Goal: Information Seeking & Learning: Understand process/instructions

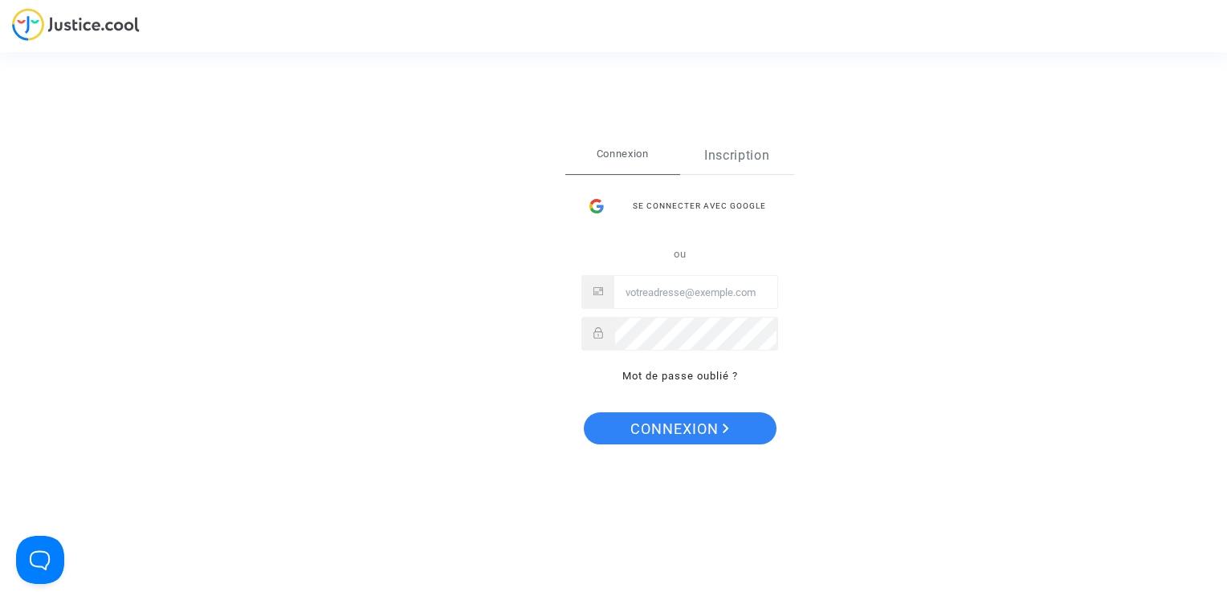
click at [741, 153] on link "Inscription" at bounding box center [737, 155] width 115 height 37
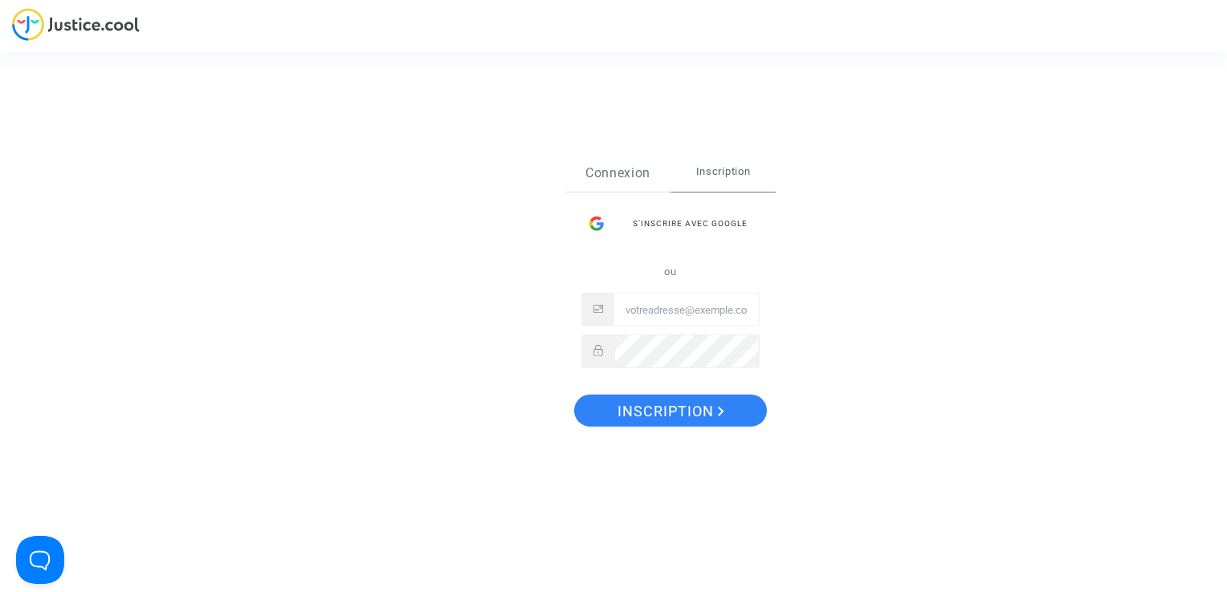
click at [619, 157] on link "Connexion" at bounding box center [617, 173] width 105 height 37
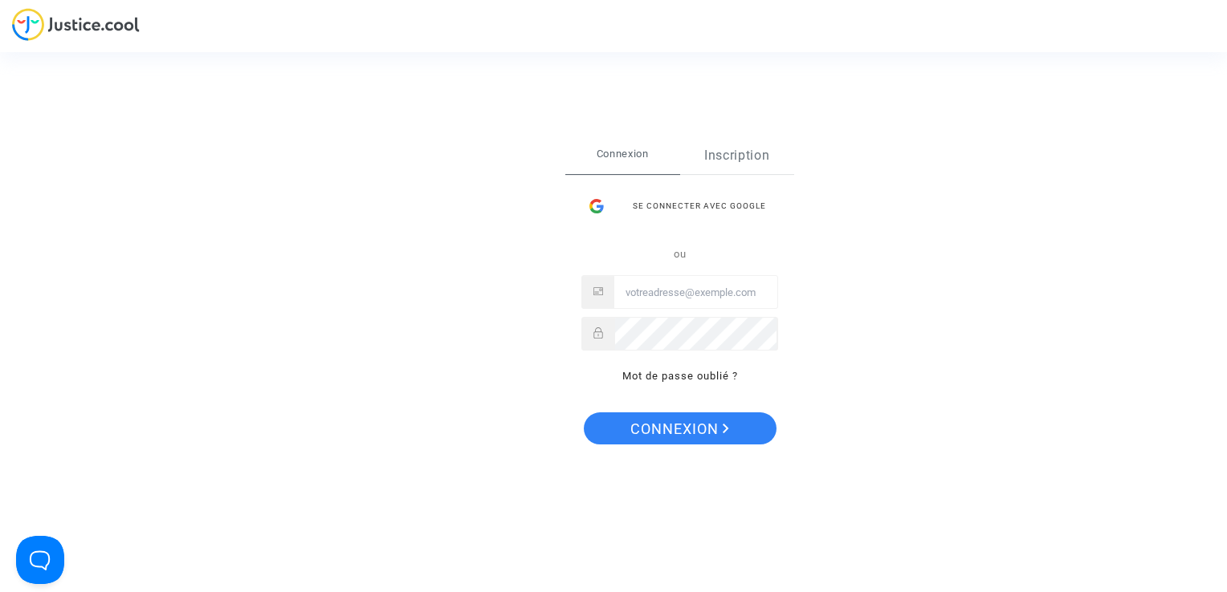
click at [708, 161] on link "Inscription" at bounding box center [737, 155] width 115 height 37
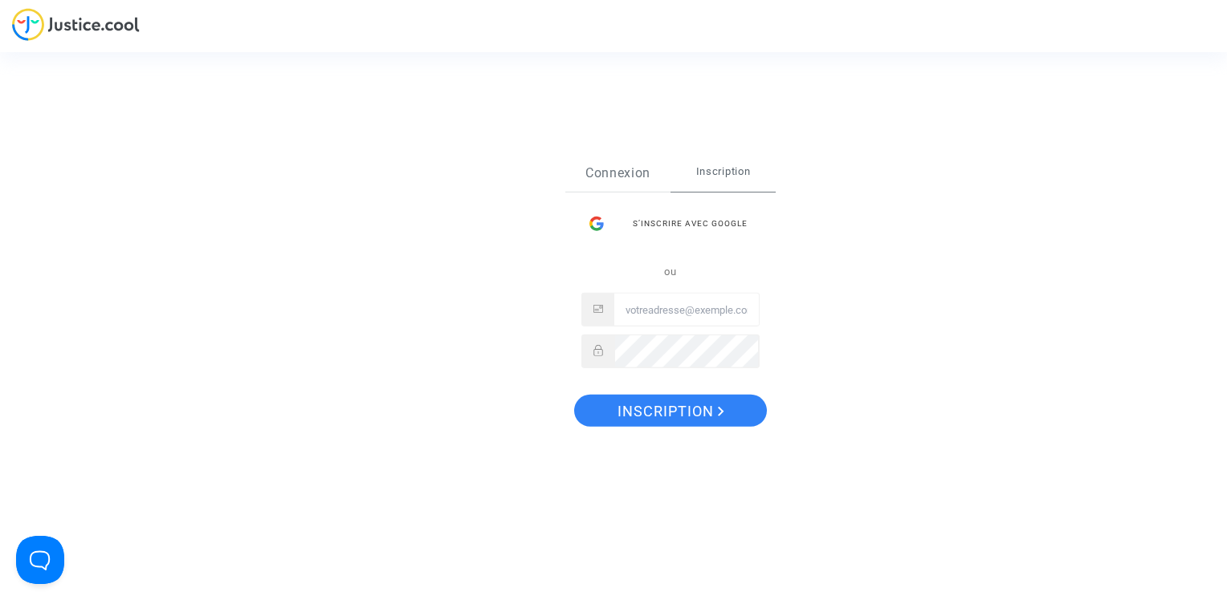
click at [610, 174] on link "Connexion" at bounding box center [617, 173] width 105 height 37
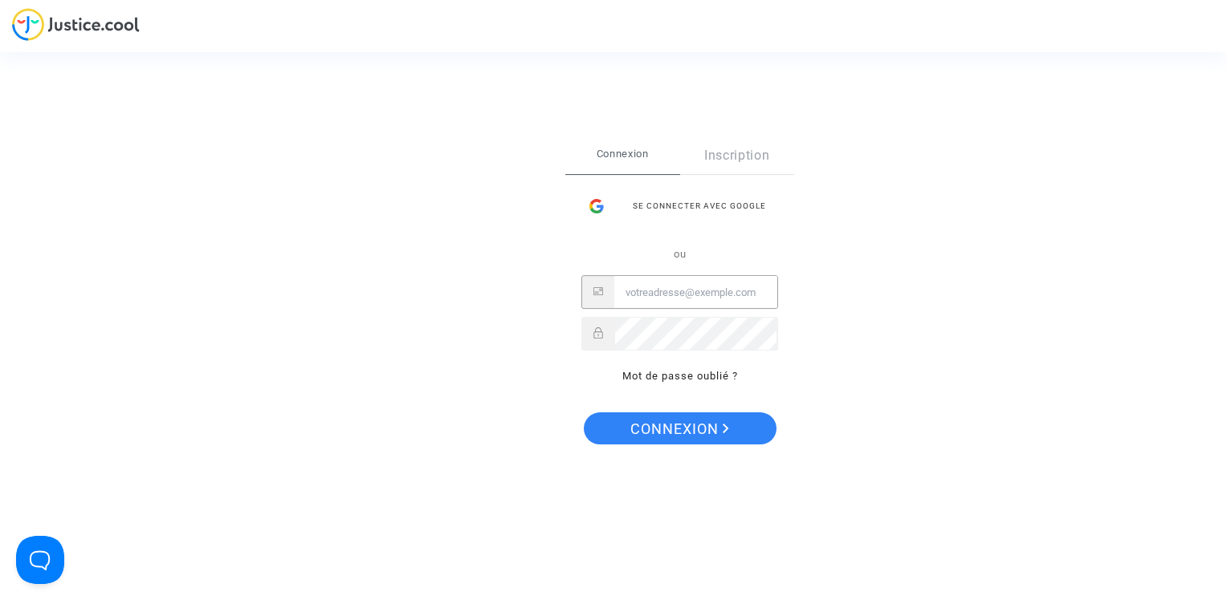
click at [673, 303] on input "Email" at bounding box center [695, 293] width 163 height 32
type input "[EMAIL_ADDRESS][DOMAIN_NAME]"
click at [584, 413] on button "Connexion" at bounding box center [680, 429] width 193 height 32
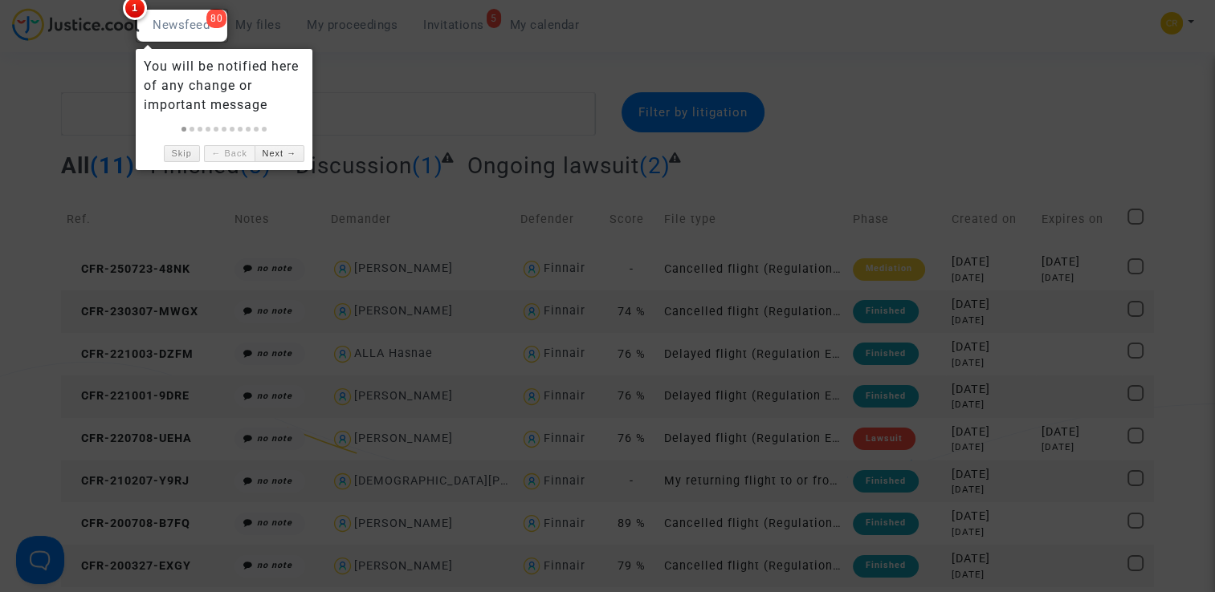
click at [438, 98] on div at bounding box center [607, 296] width 1215 height 592
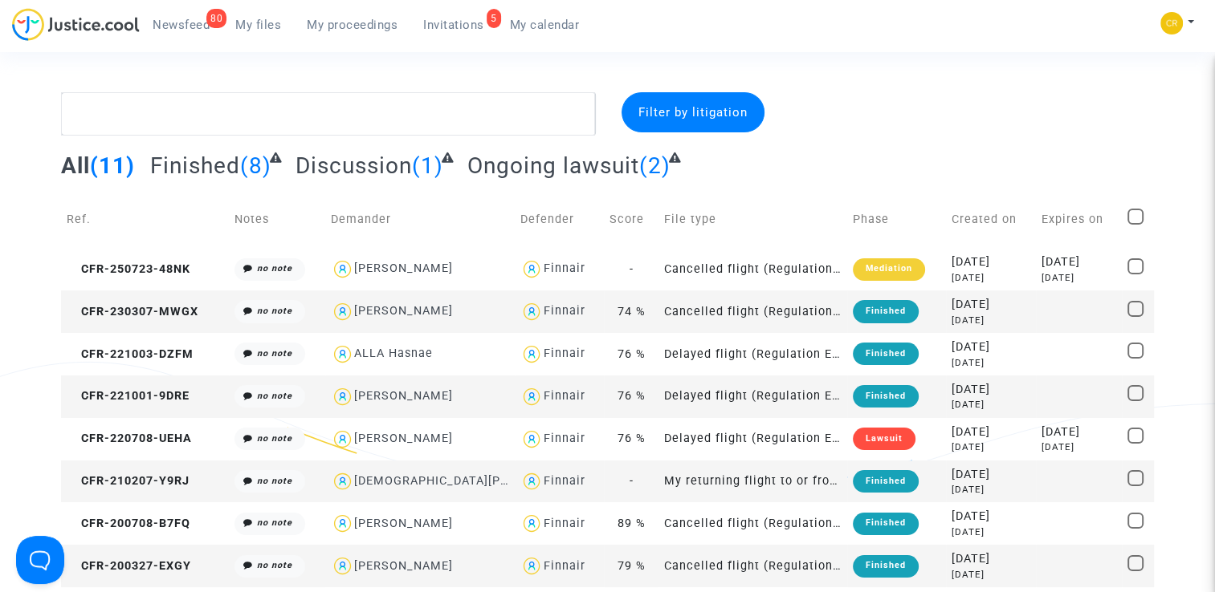
click at [1189, 433] on div "Filter by litigation All (11) Finished (8) Discussion (1) Ongoing lawsuit (2) R…" at bounding box center [607, 403] width 1215 height 623
click at [438, 21] on span "Invitations" at bounding box center [453, 25] width 61 height 14
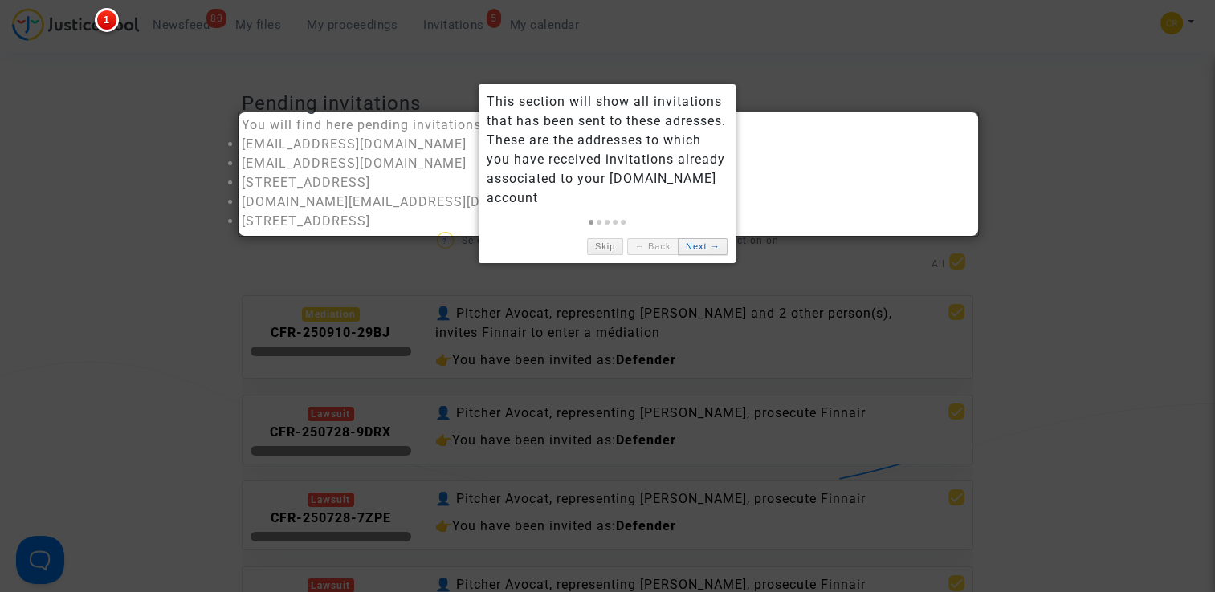
click at [703, 252] on link "Next →" at bounding box center [703, 246] width 50 height 17
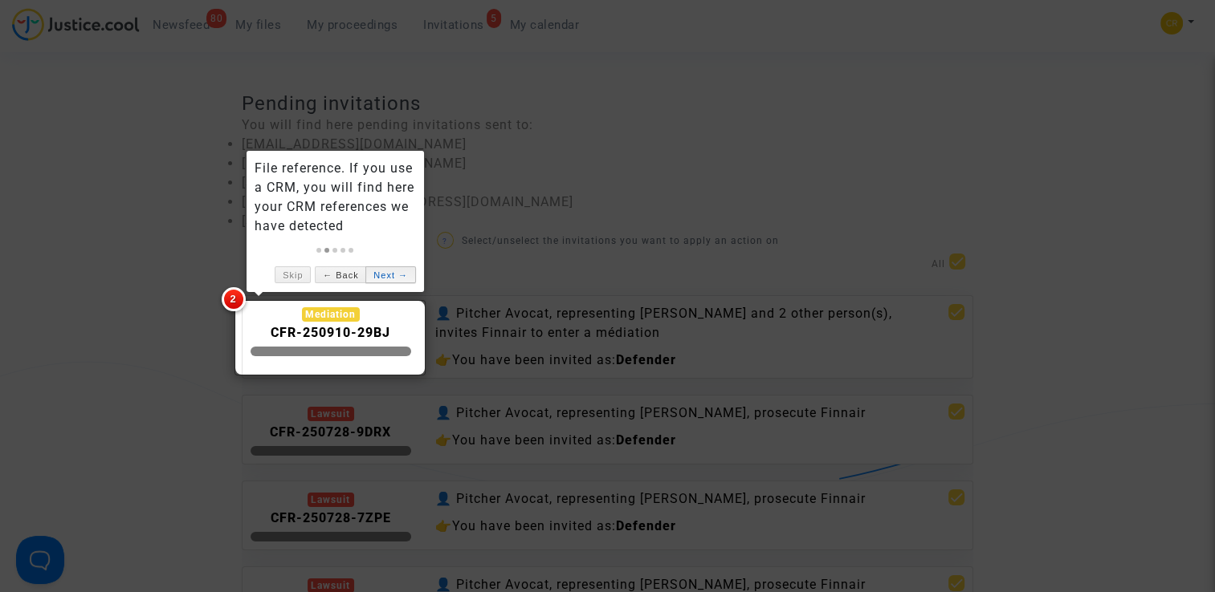
click at [399, 275] on link "Next →" at bounding box center [390, 275] width 50 height 17
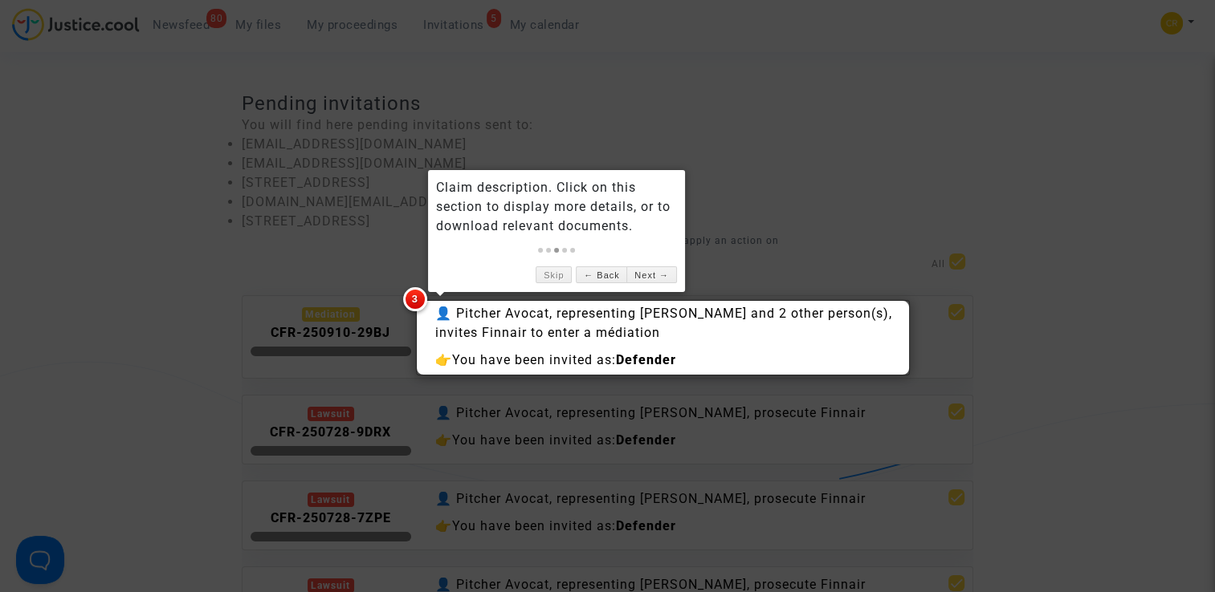
click at [1117, 259] on div at bounding box center [607, 296] width 1215 height 592
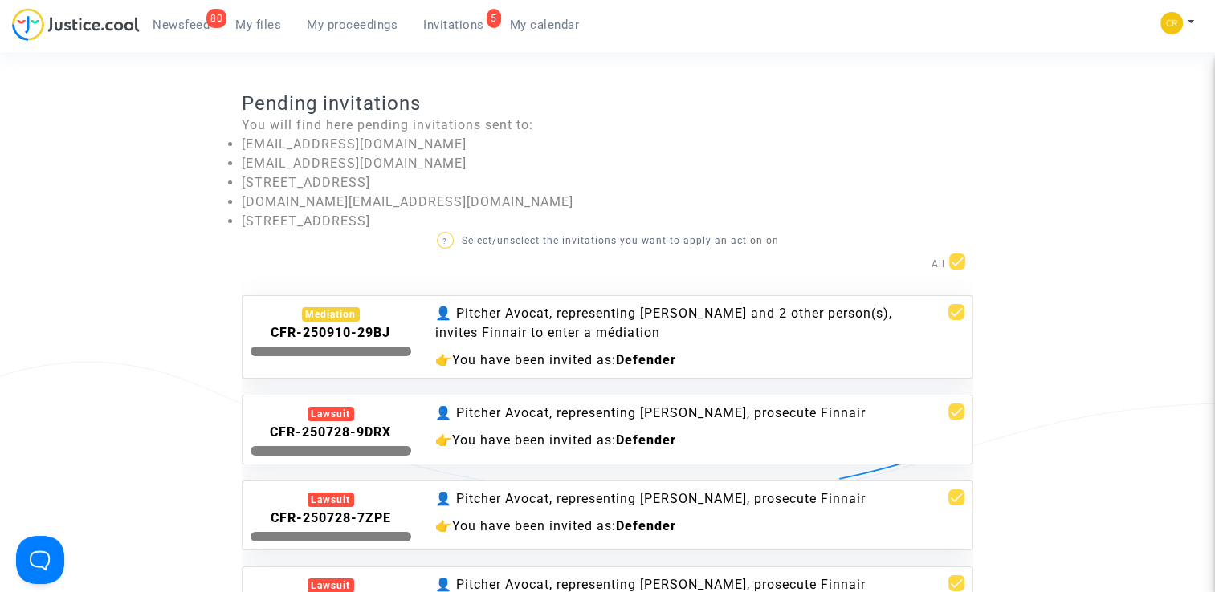
click at [1117, 259] on invitations-list "Pending invitations You will find here pending invitations sent to: cr.internal…" at bounding box center [607, 418] width 1093 height 653
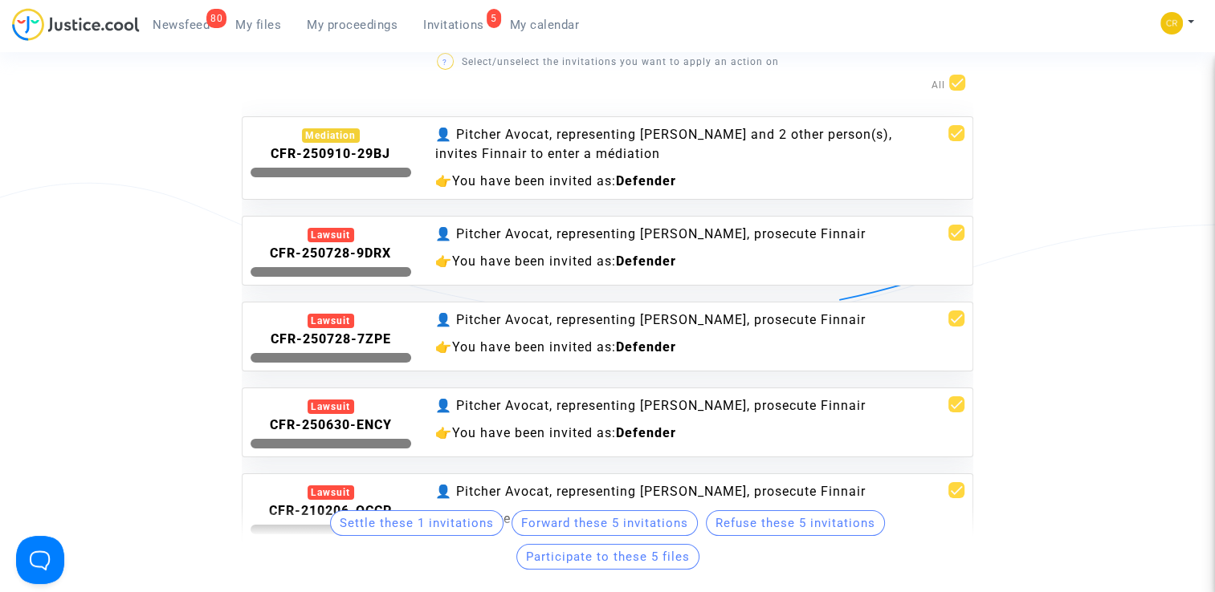
scroll to position [193, 0]
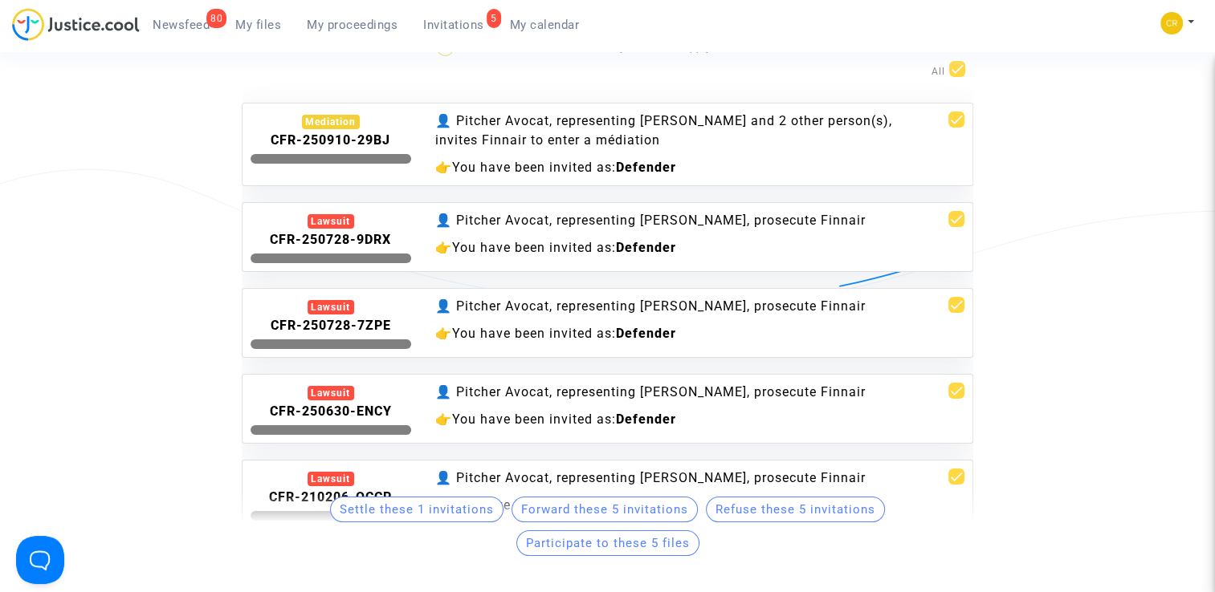
click at [735, 399] on div "👤 Pitcher Avocat, representing Anouck Giscard D'Estaing, prosecute Finnair" at bounding box center [669, 392] width 468 height 19
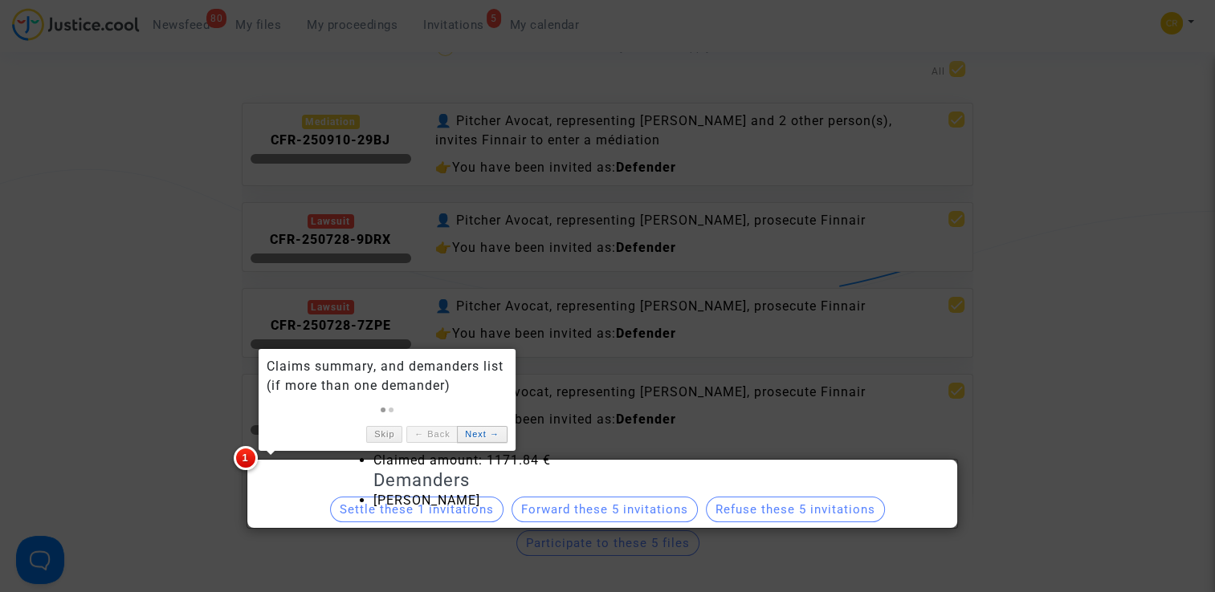
click at [491, 429] on link "Next →" at bounding box center [482, 434] width 50 height 17
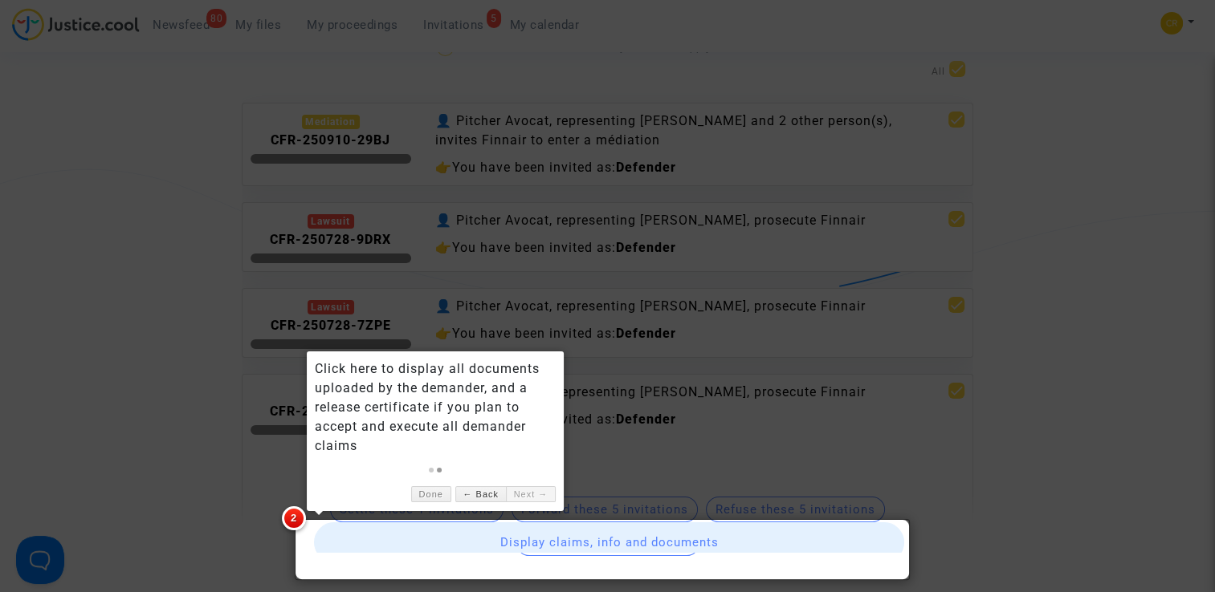
click at [530, 490] on link "Next →" at bounding box center [531, 494] width 50 height 17
drag, startPoint x: 530, startPoint y: 490, endPoint x: 427, endPoint y: 489, distance: 102.8
click at [427, 489] on link "Done" at bounding box center [431, 494] width 40 height 17
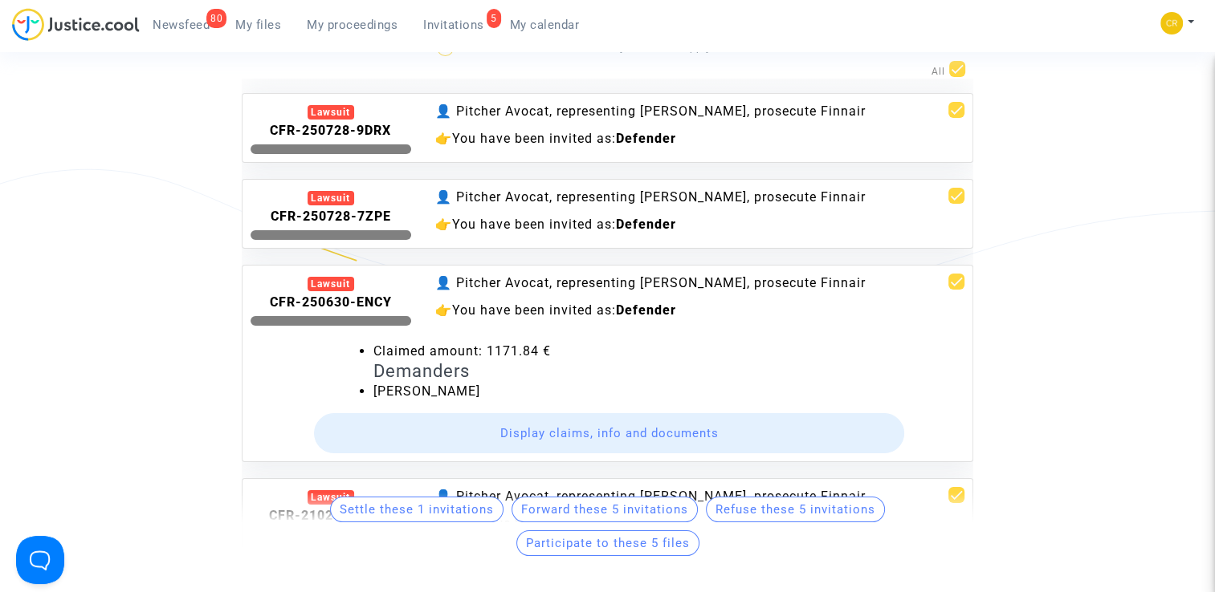
scroll to position [129, 0]
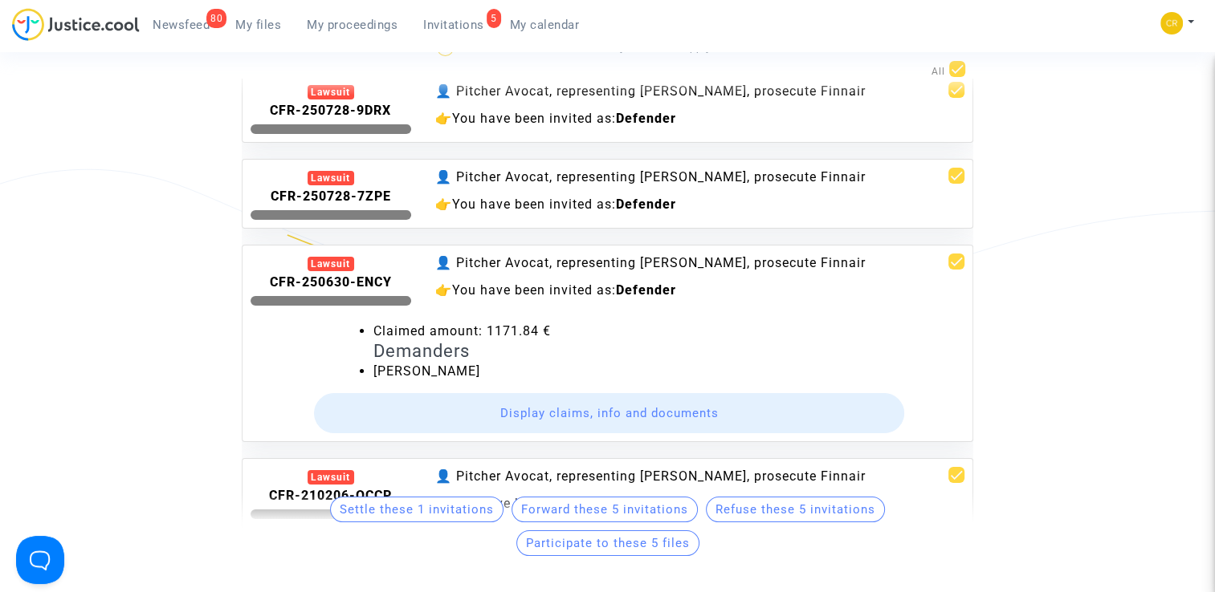
click at [631, 326] on div "Claimed amount: 1171.84 € Demanders Anouck Giscard D'Estaing Display claims, in…" at bounding box center [607, 370] width 714 height 128
click at [641, 430] on button "Display claims, info and documents" at bounding box center [609, 413] width 591 height 40
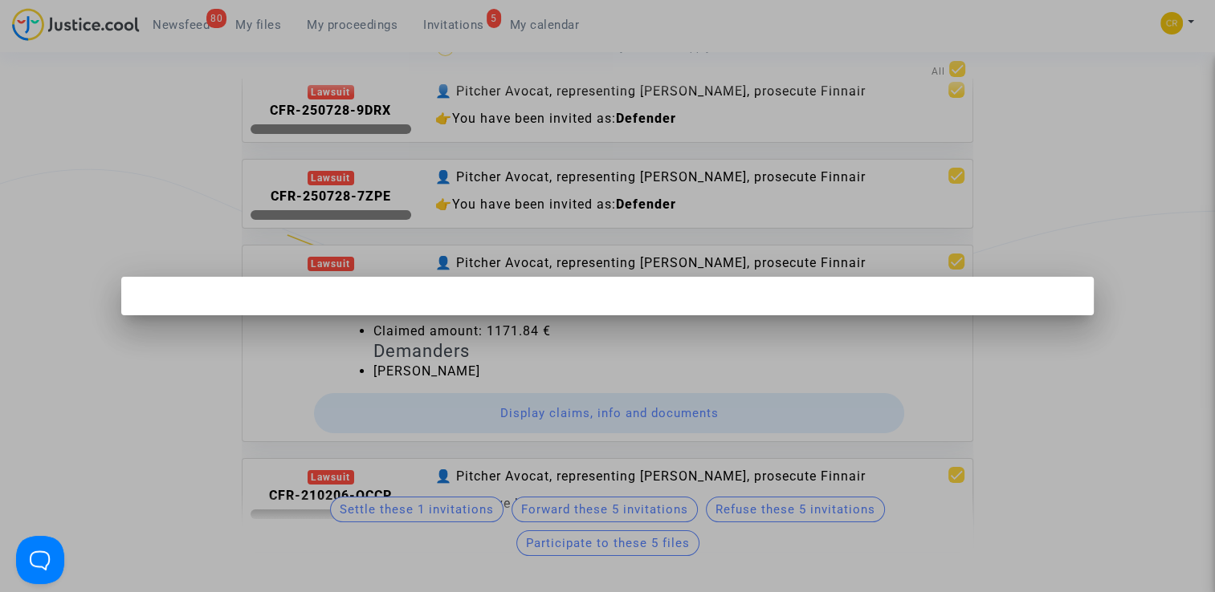
scroll to position [0, 0]
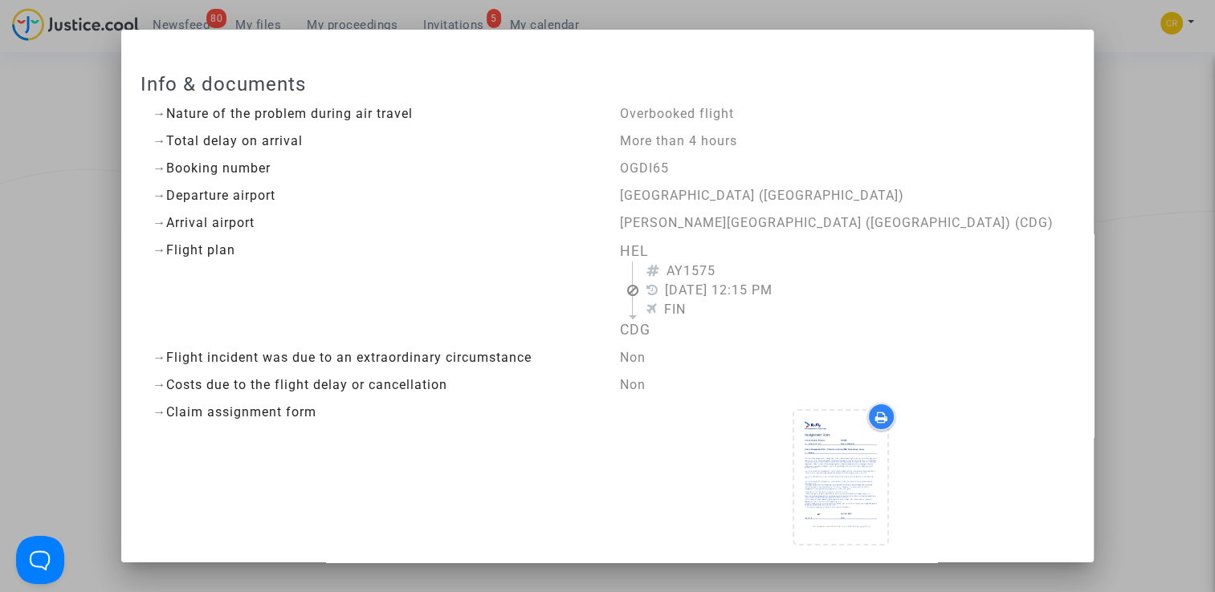
click at [987, 222] on answer "Charles de Gaulle Airport (Roissy Airport) (CDG)" at bounding box center [840, 223] width 442 height 19
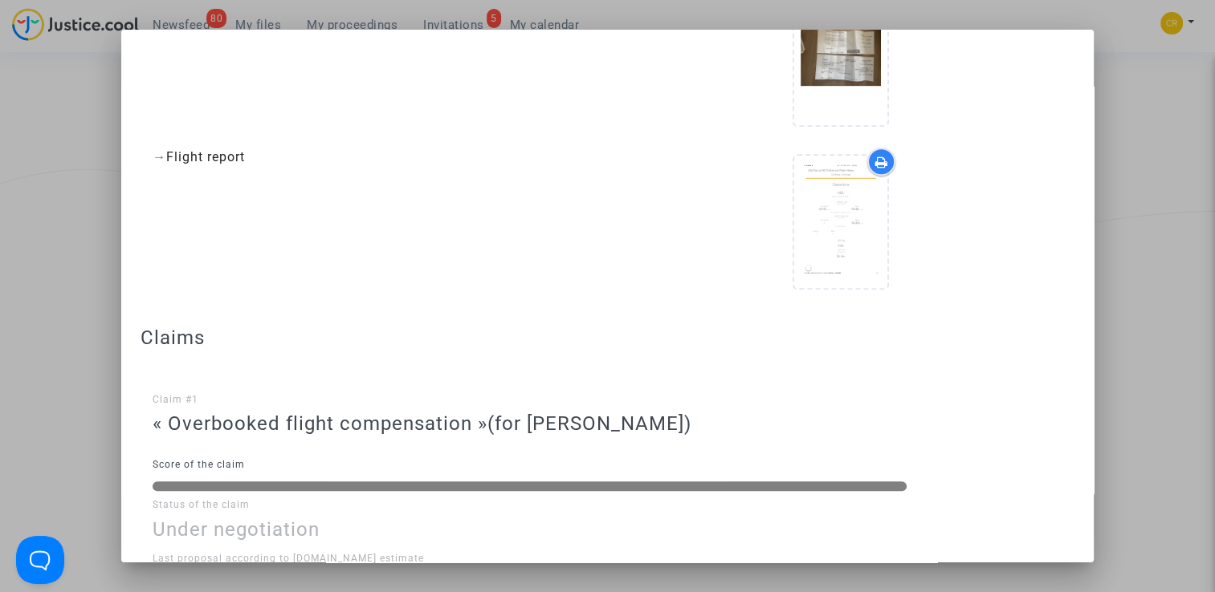
scroll to position [877, 0]
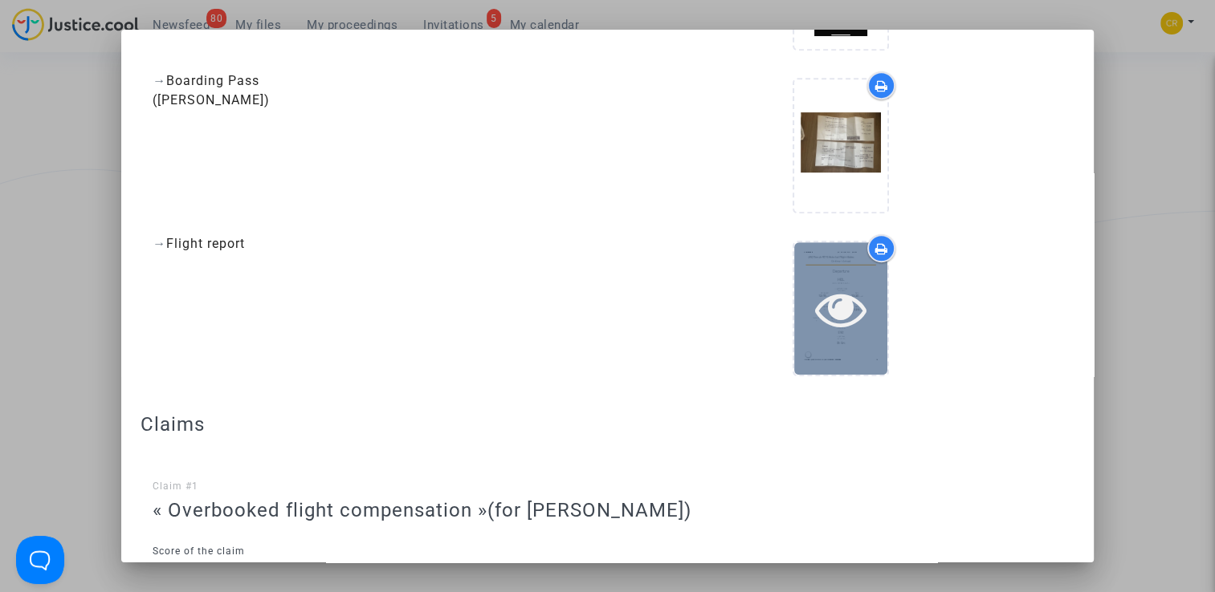
click at [794, 317] on div at bounding box center [840, 308] width 93 height 51
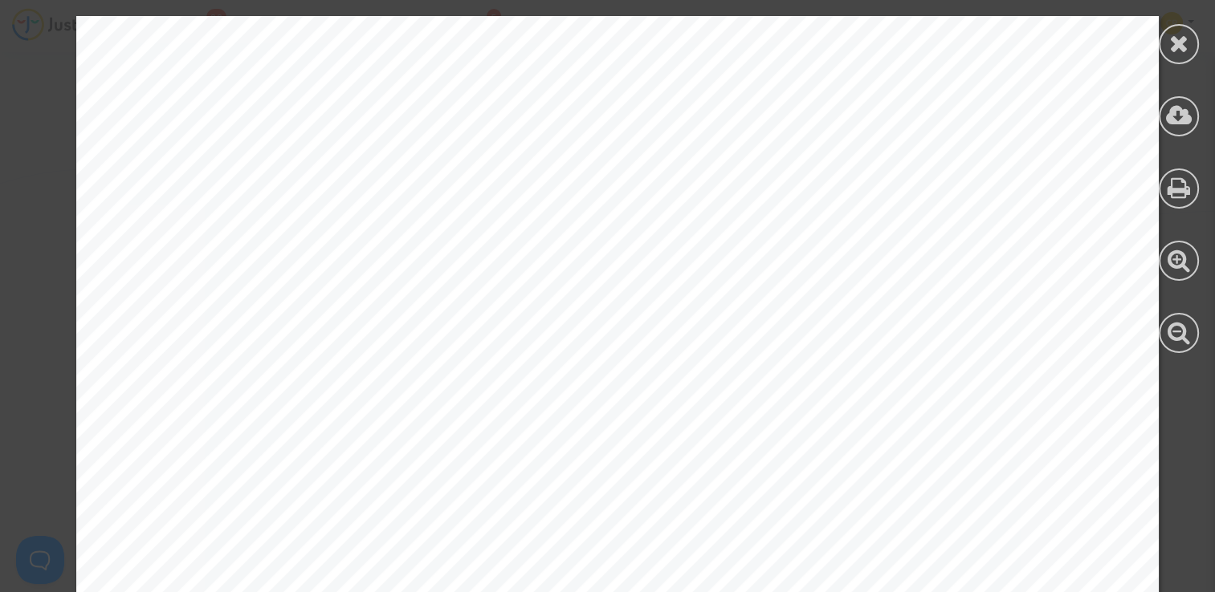
click at [1185, 37] on icon at bounding box center [1179, 43] width 20 height 24
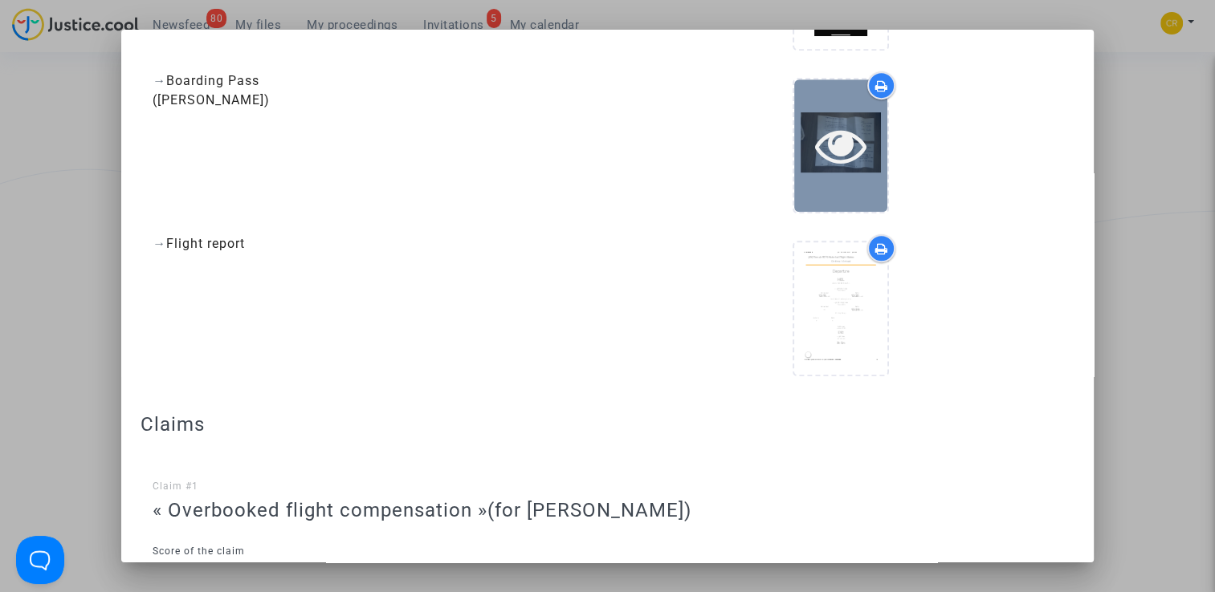
click at [859, 165] on div at bounding box center [840, 145] width 93 height 51
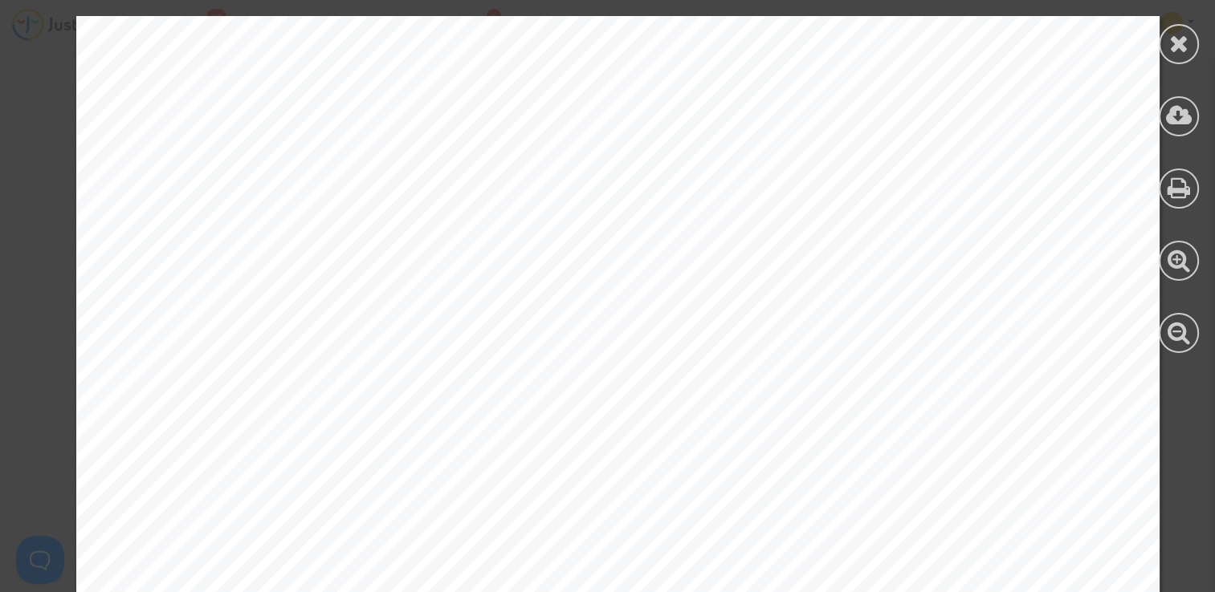
click at [1179, 41] on icon at bounding box center [1179, 43] width 20 height 24
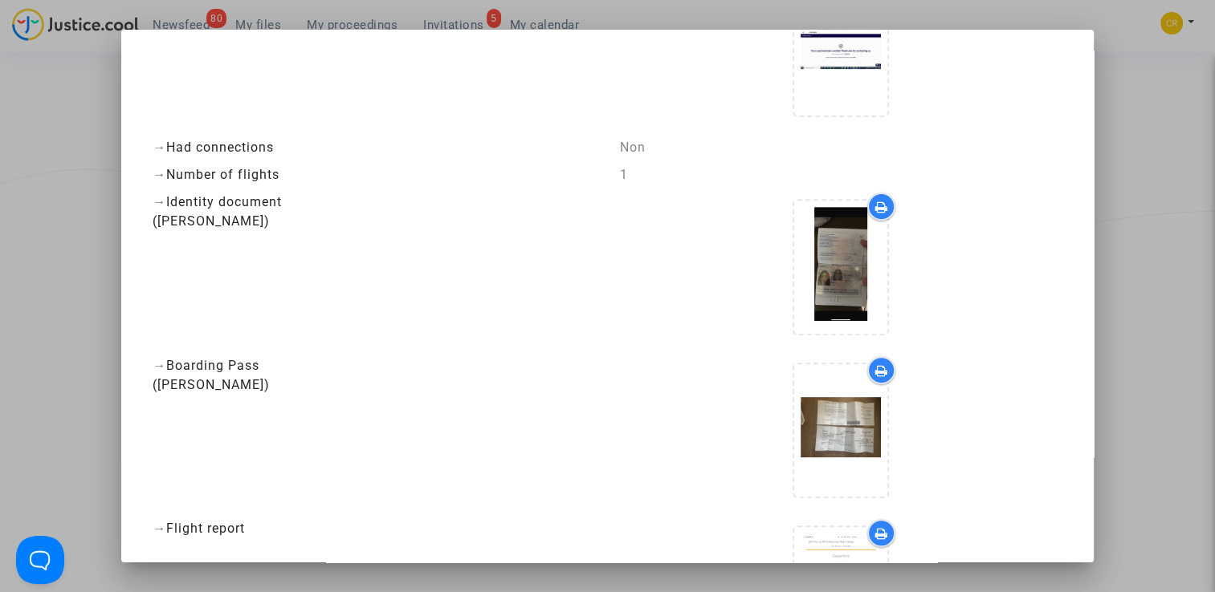
scroll to position [555, 0]
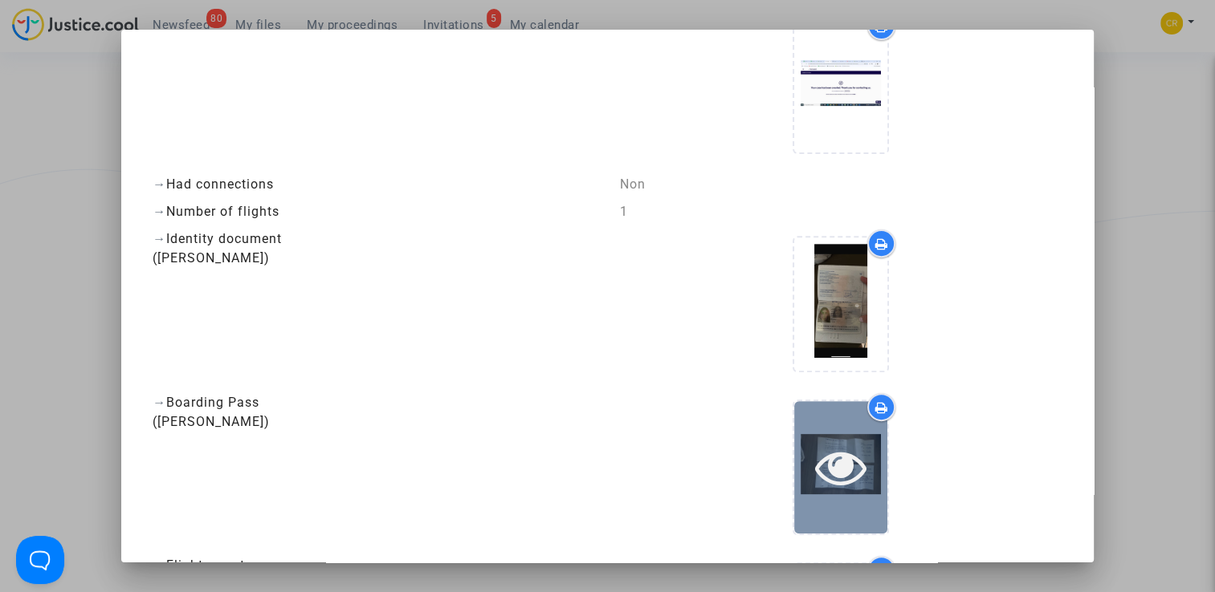
click at [823, 476] on icon at bounding box center [841, 467] width 52 height 51
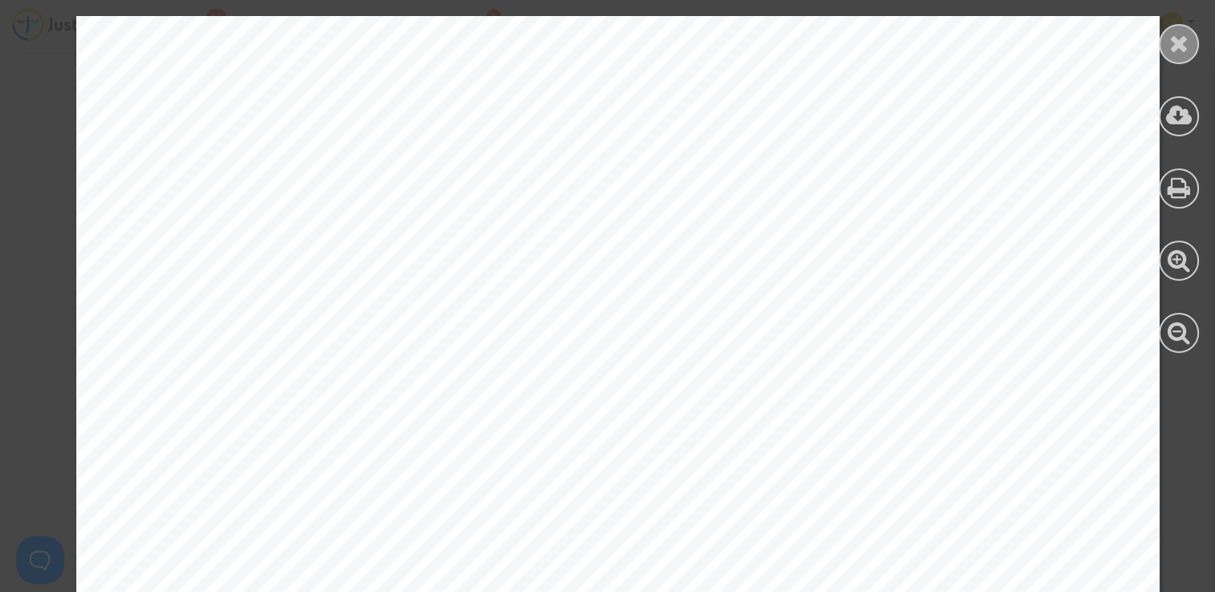
click at [1169, 40] on icon at bounding box center [1179, 43] width 20 height 24
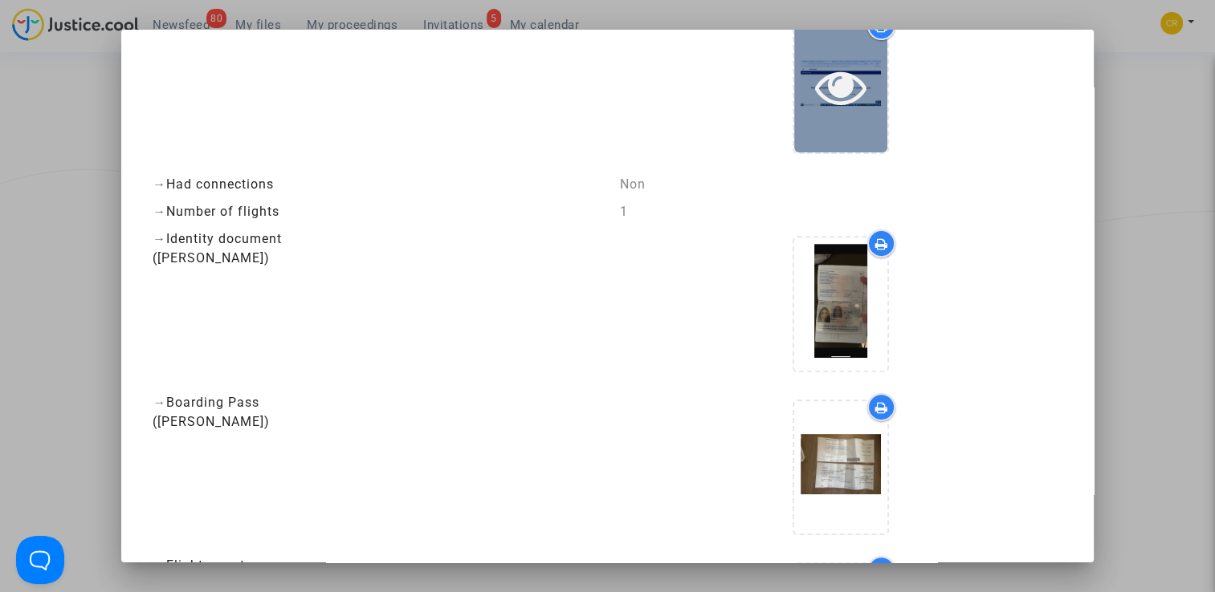
click at [846, 114] on div at bounding box center [840, 86] width 93 height 132
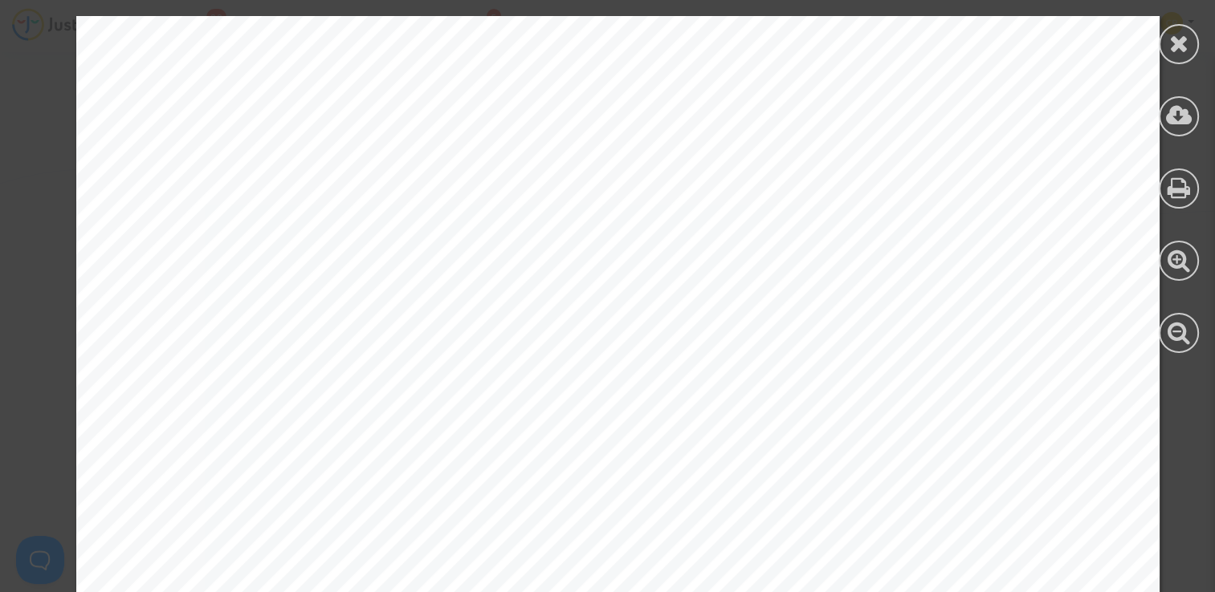
drag, startPoint x: 1172, startPoint y: 42, endPoint x: 1156, endPoint y: 435, distance: 393.7
click at [1193, 47] on div at bounding box center [1178, 44] width 40 height 40
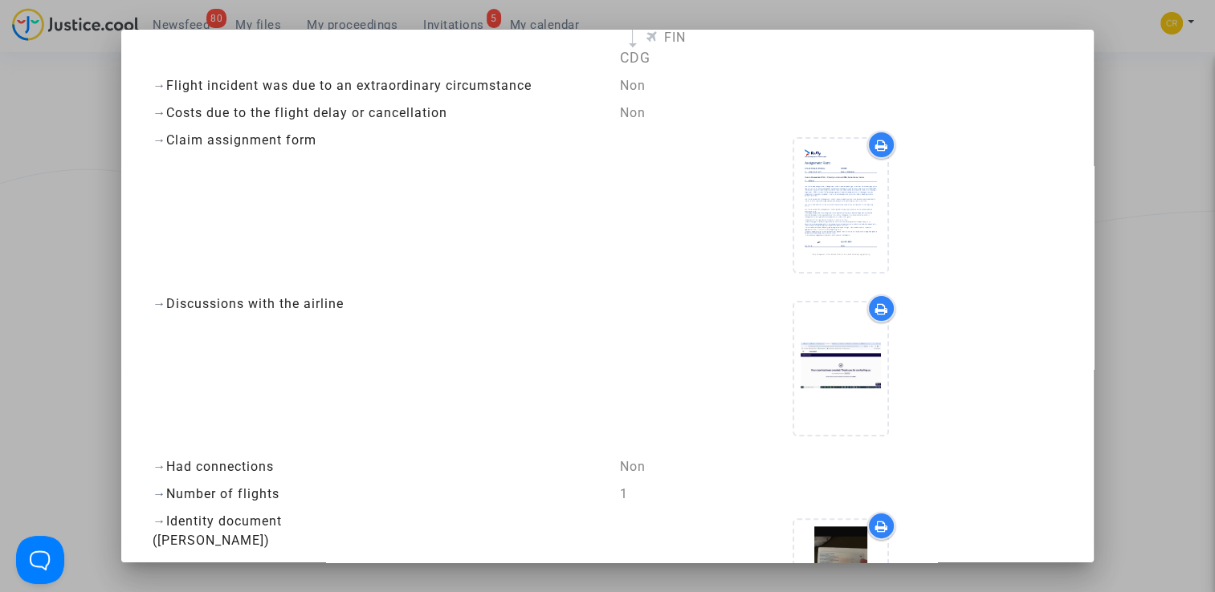
scroll to position [120, 0]
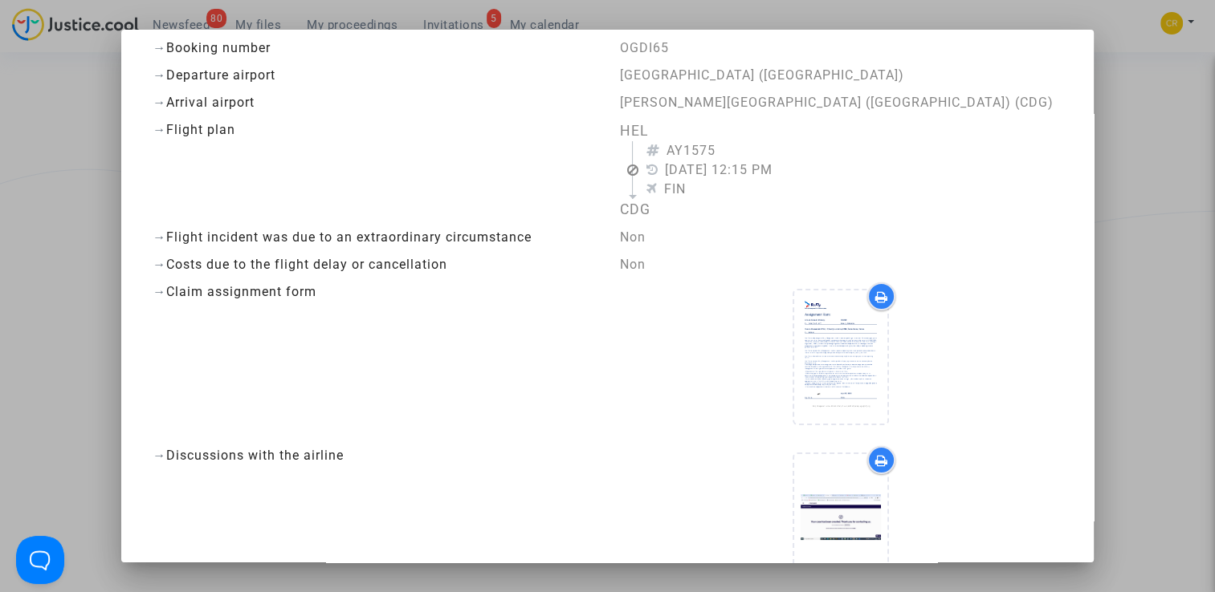
click at [1204, 358] on div at bounding box center [607, 296] width 1215 height 592
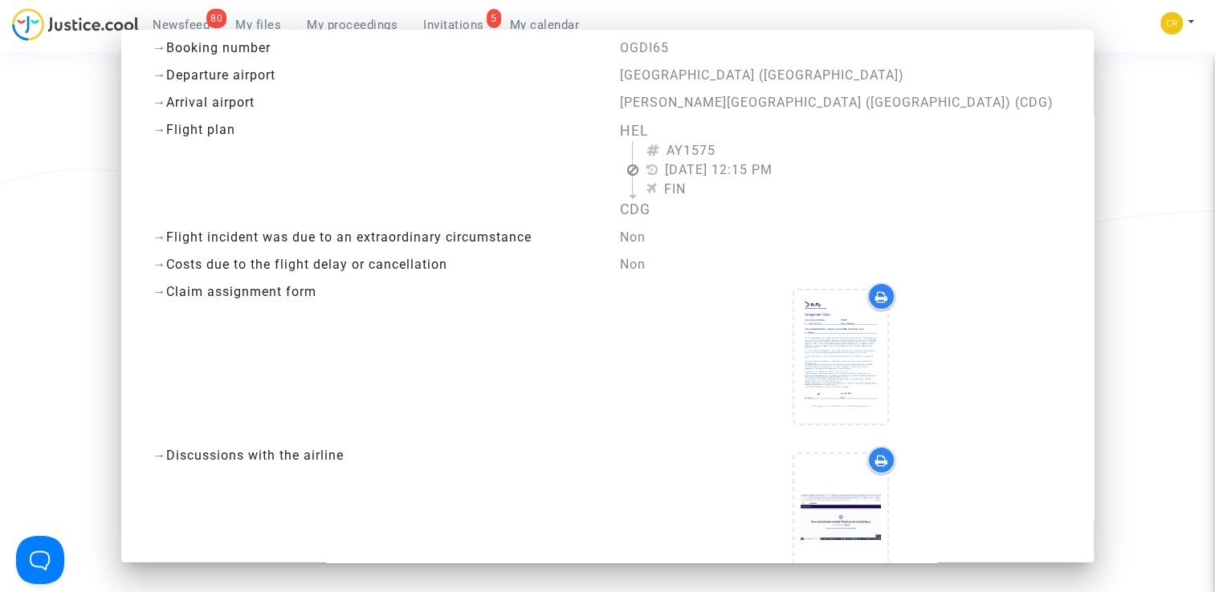
scroll to position [193, 0]
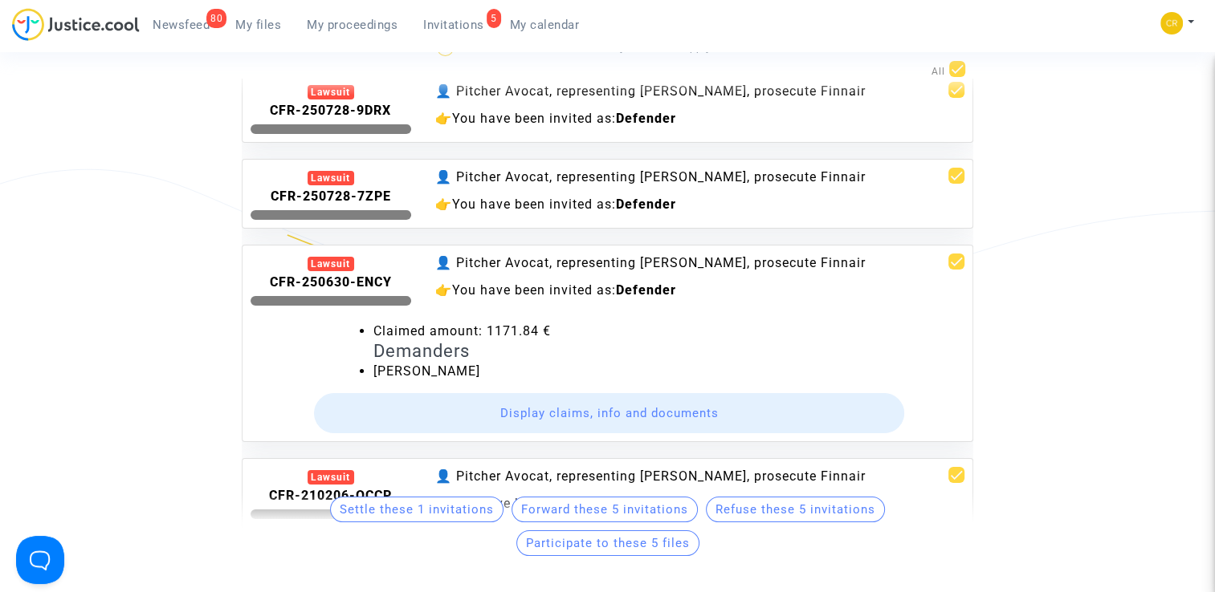
click at [372, 265] on div "Lawsuit" at bounding box center [330, 263] width 161 height 19
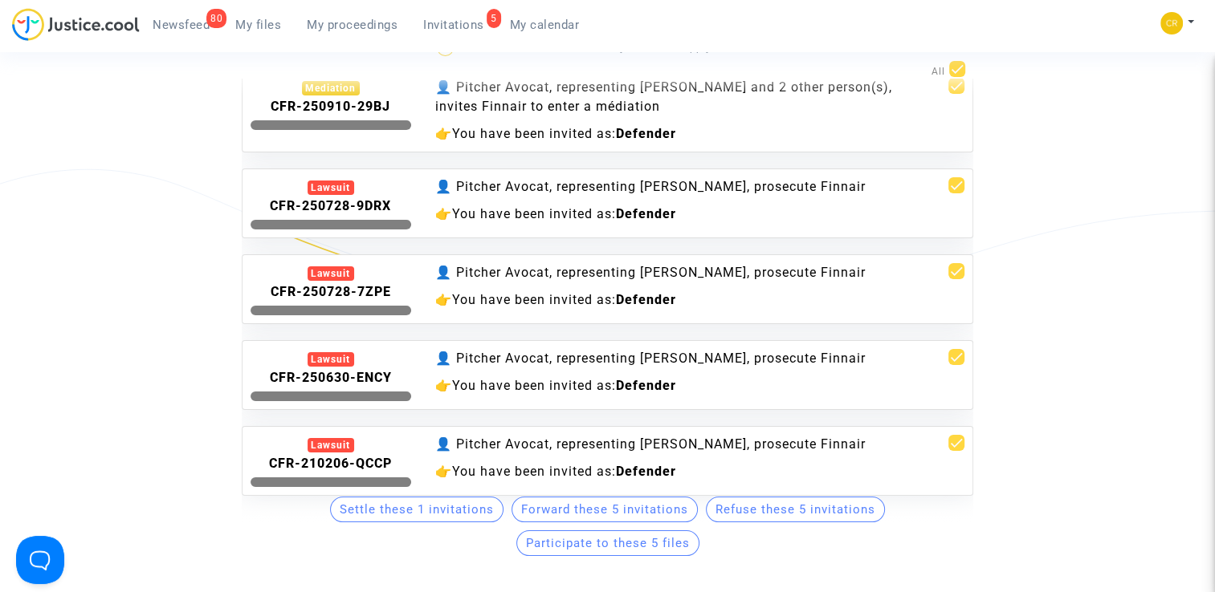
click at [683, 368] on div "👤 Pitcher Avocat, representing Anouck Giscard D'Estaing, prosecute Finnair 👉 Yo…" at bounding box center [669, 375] width 492 height 52
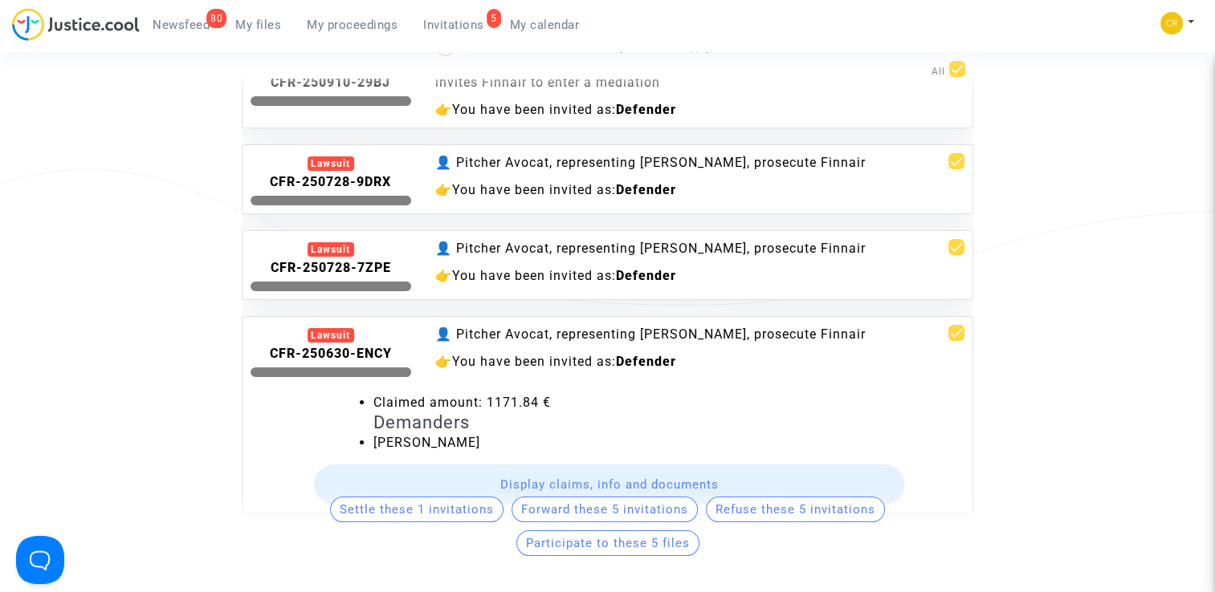
scroll to position [129, 0]
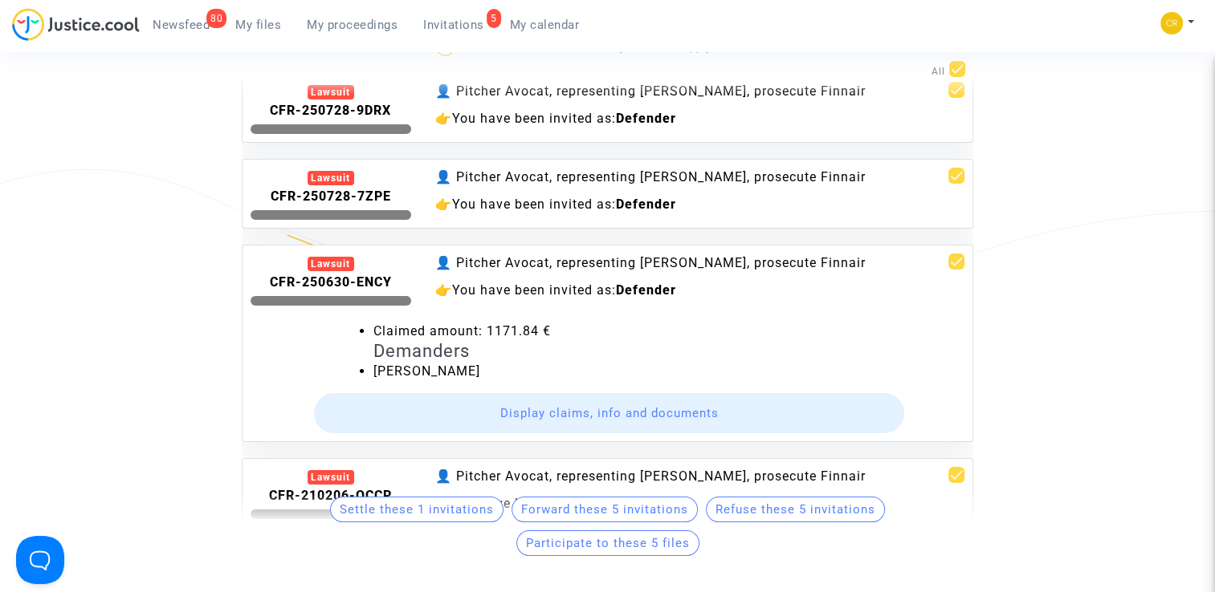
click at [548, 432] on button "Display claims, info and documents" at bounding box center [609, 413] width 591 height 40
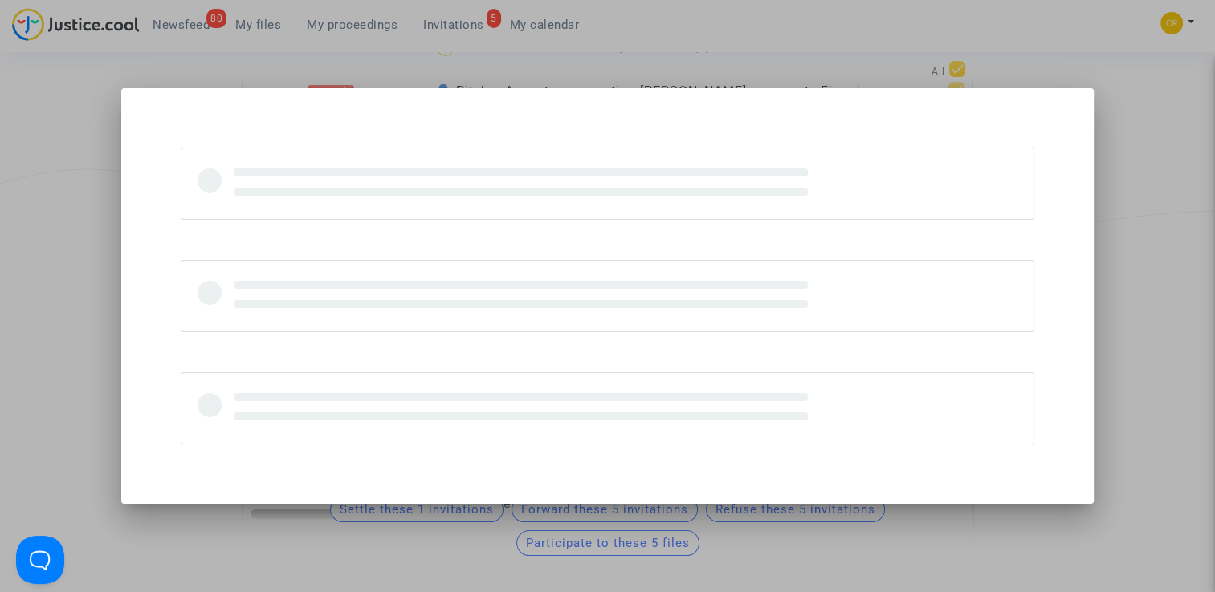
scroll to position [0, 0]
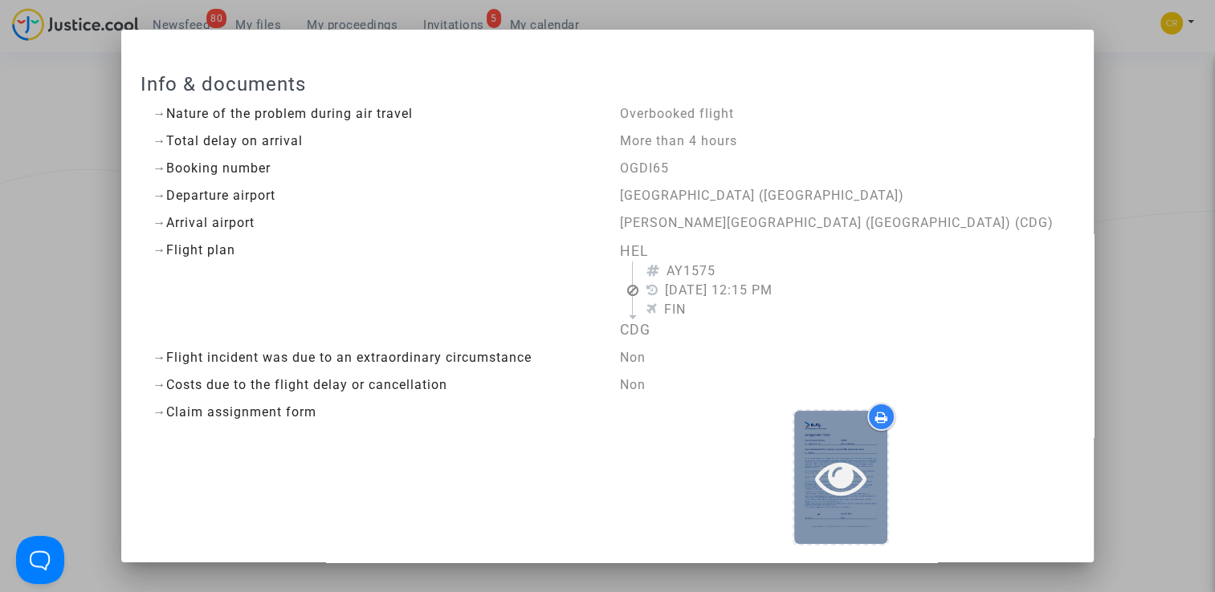
click at [797, 515] on div at bounding box center [840, 477] width 93 height 132
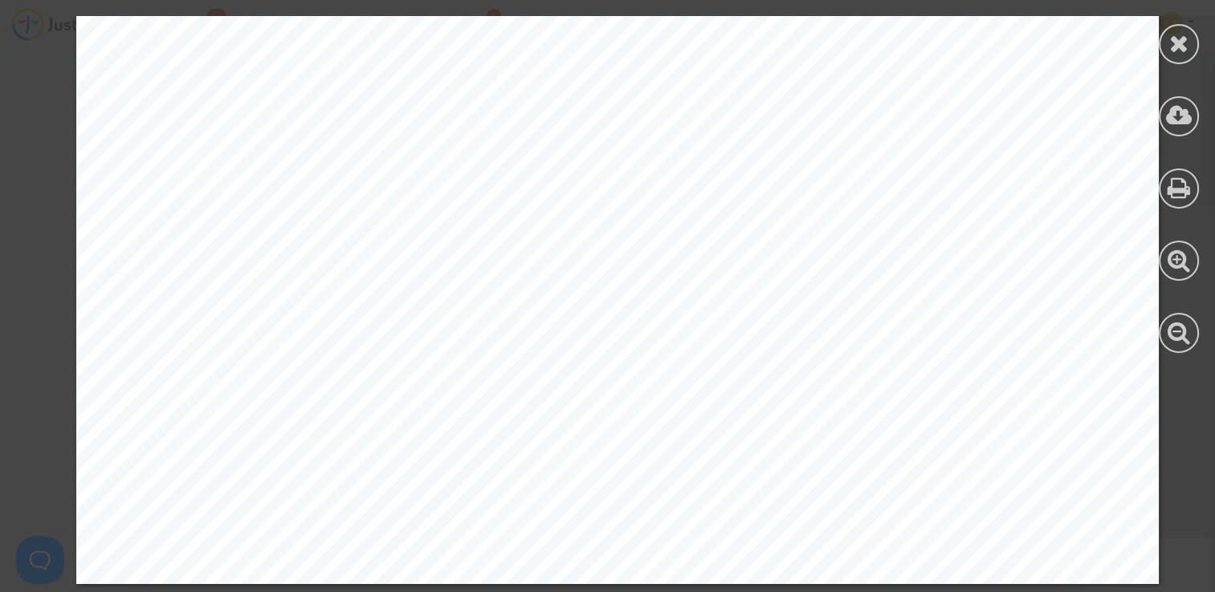
scroll to position [975, 0]
click at [1171, 37] on icon at bounding box center [1179, 43] width 20 height 24
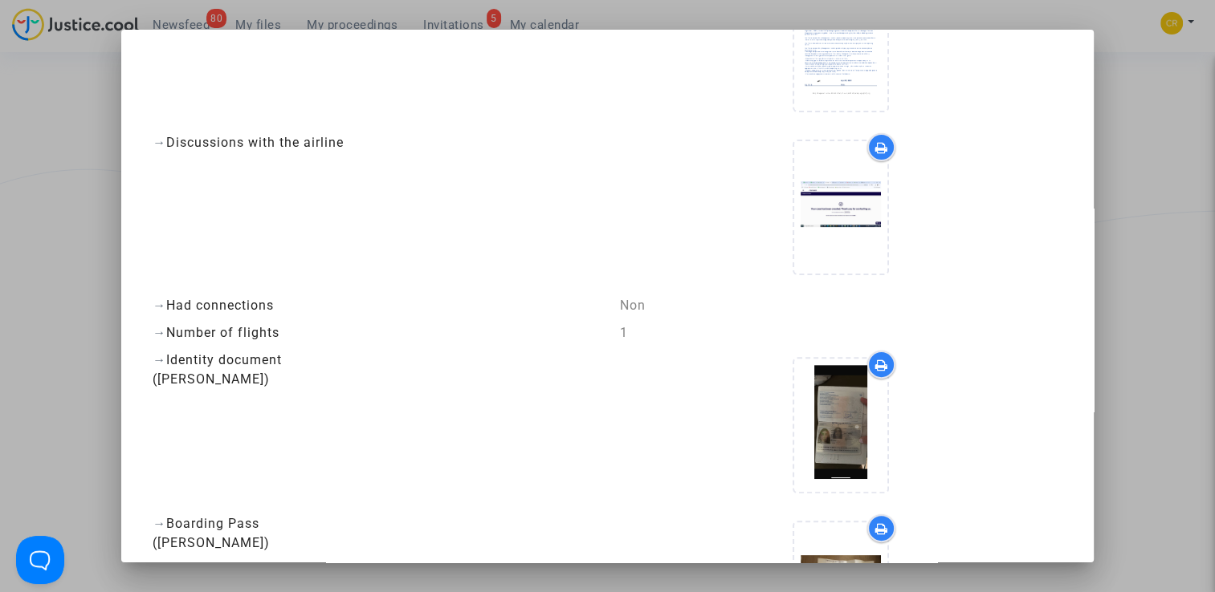
scroll to position [429, 0]
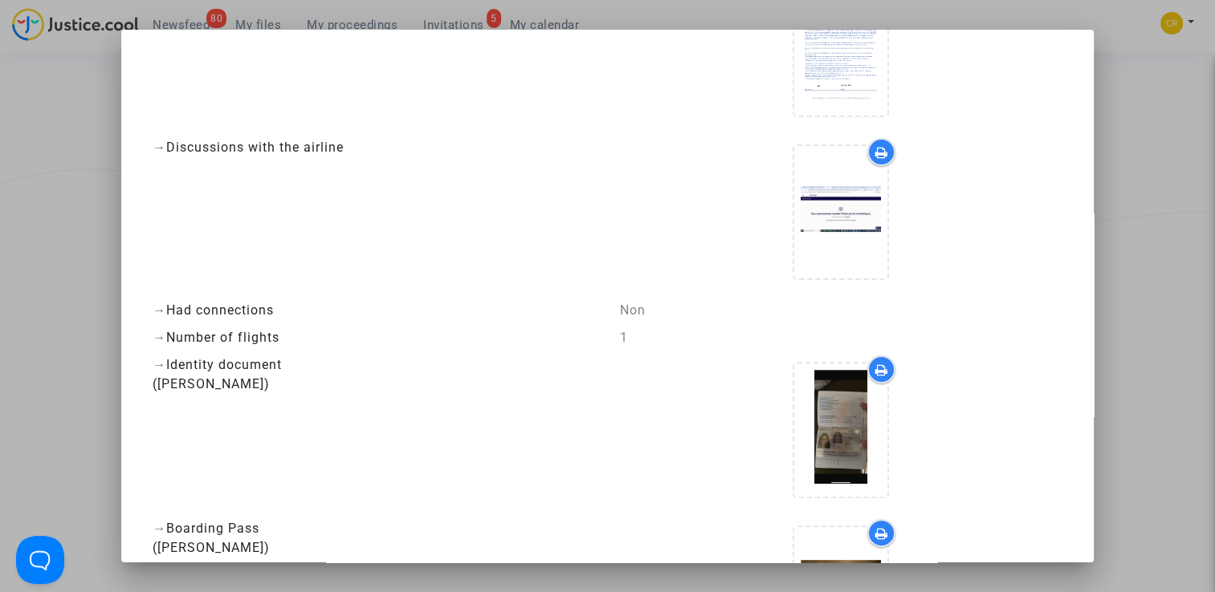
click at [774, 236] on div at bounding box center [840, 215] width 442 height 155
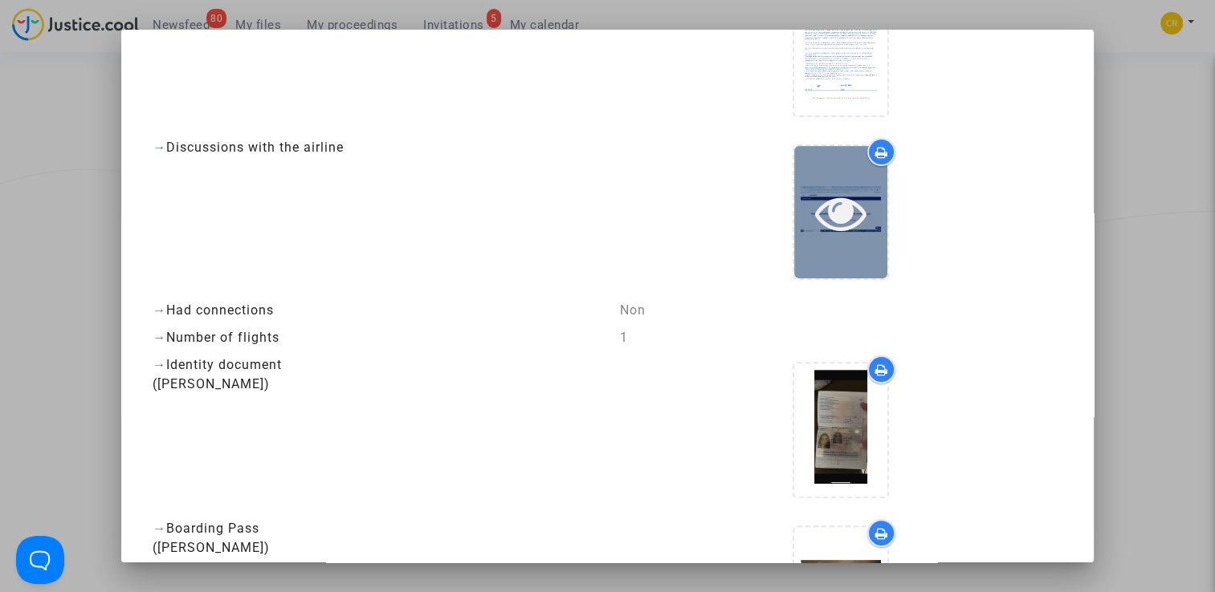
click at [820, 240] on div at bounding box center [840, 212] width 93 height 132
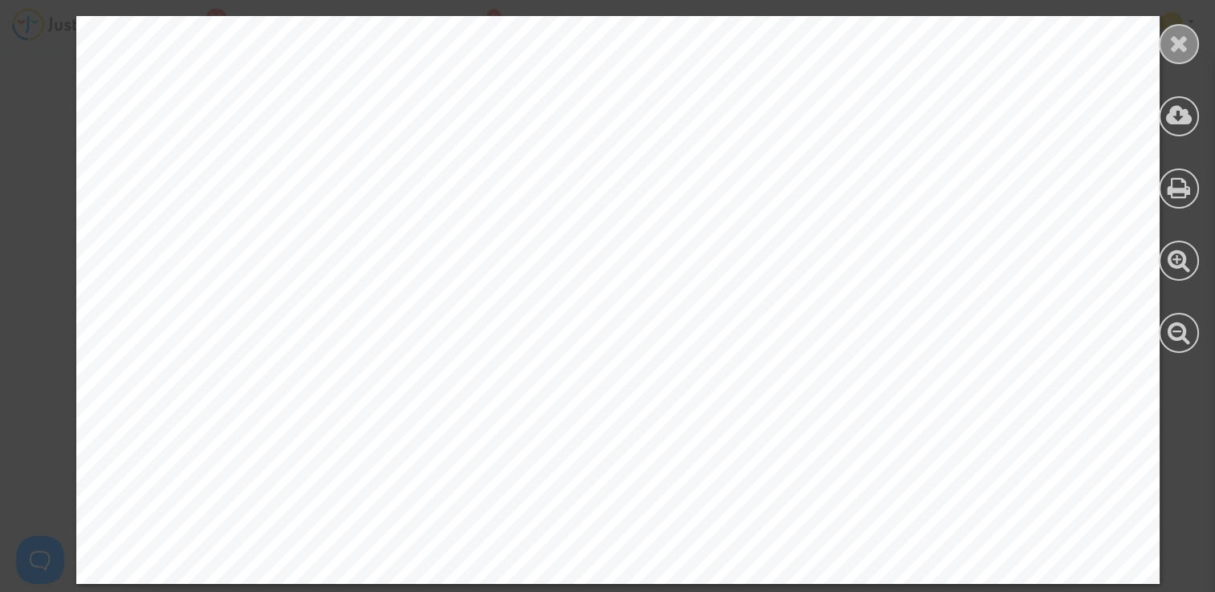
click at [1189, 42] on div at bounding box center [1178, 44] width 40 height 40
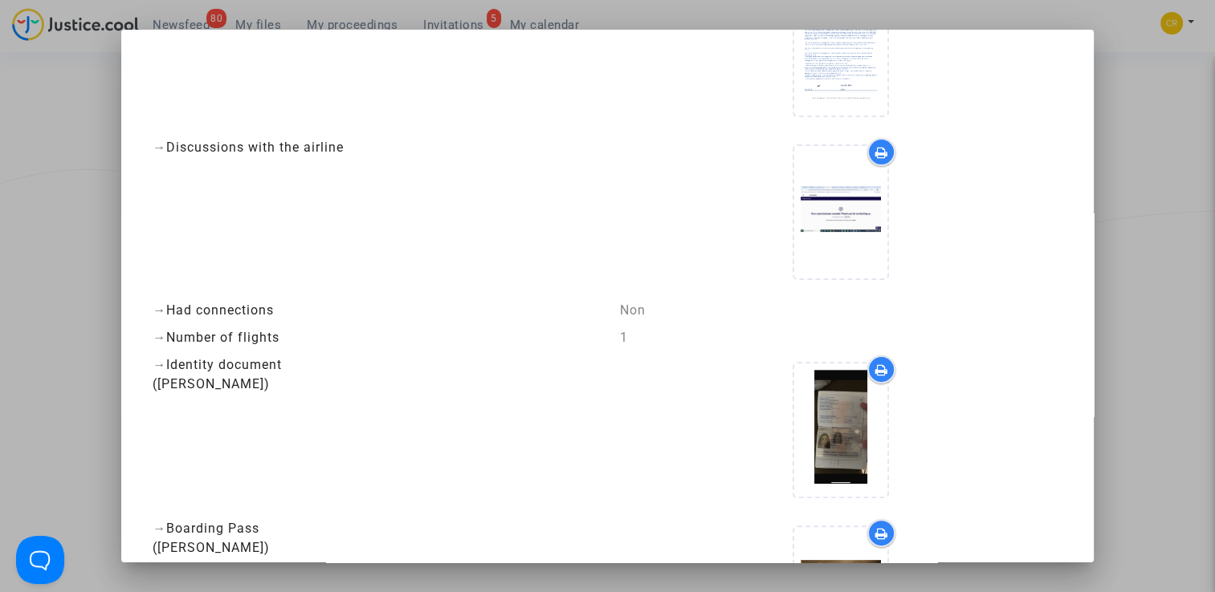
click at [960, 392] on div at bounding box center [840, 433] width 442 height 155
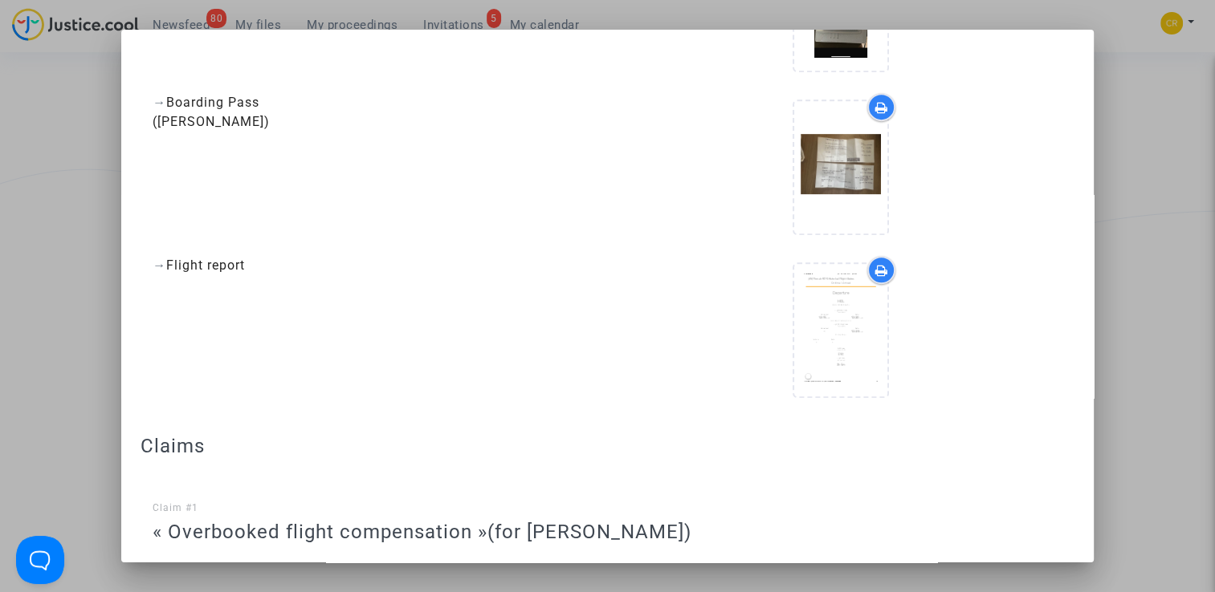
scroll to position [846, 0]
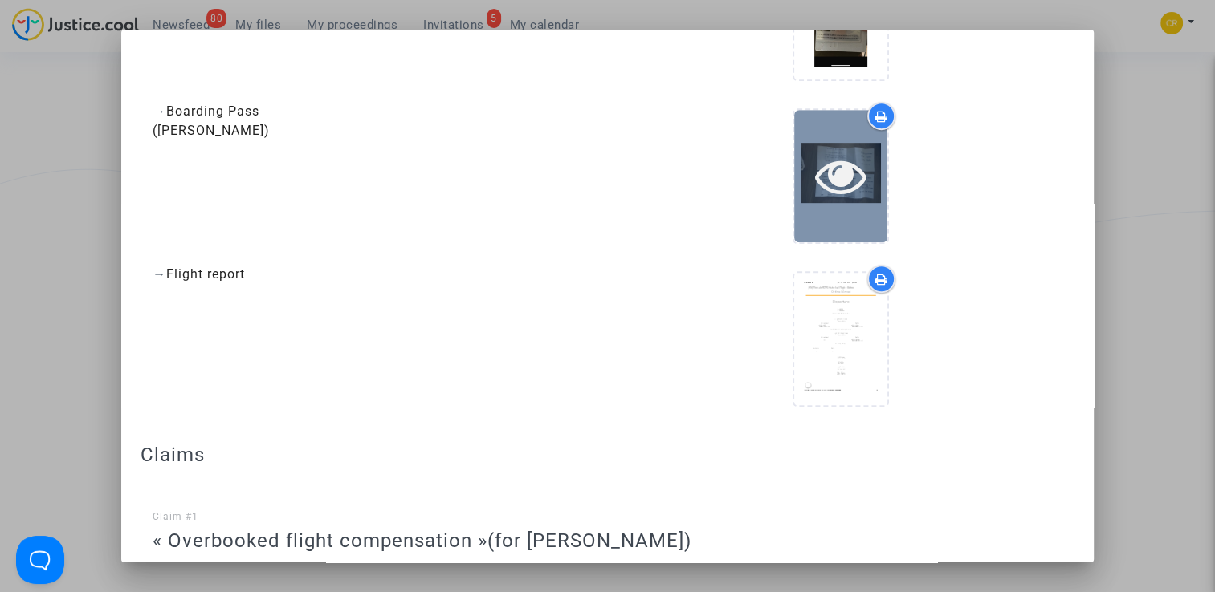
click at [819, 179] on icon at bounding box center [841, 175] width 52 height 51
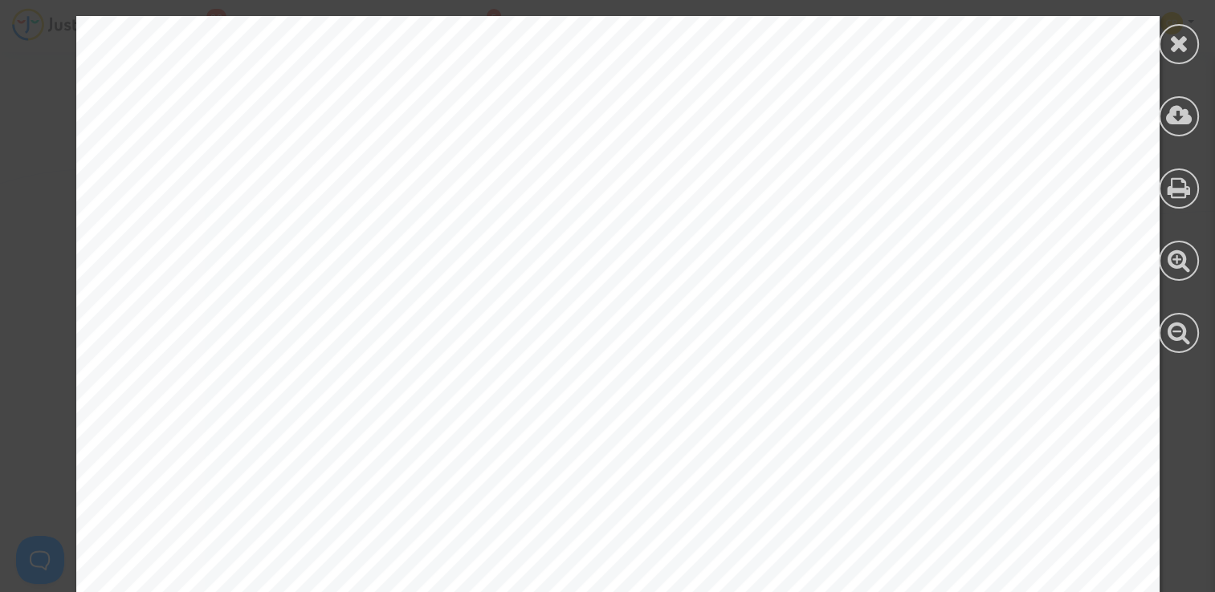
click at [1175, 33] on icon at bounding box center [1179, 43] width 20 height 24
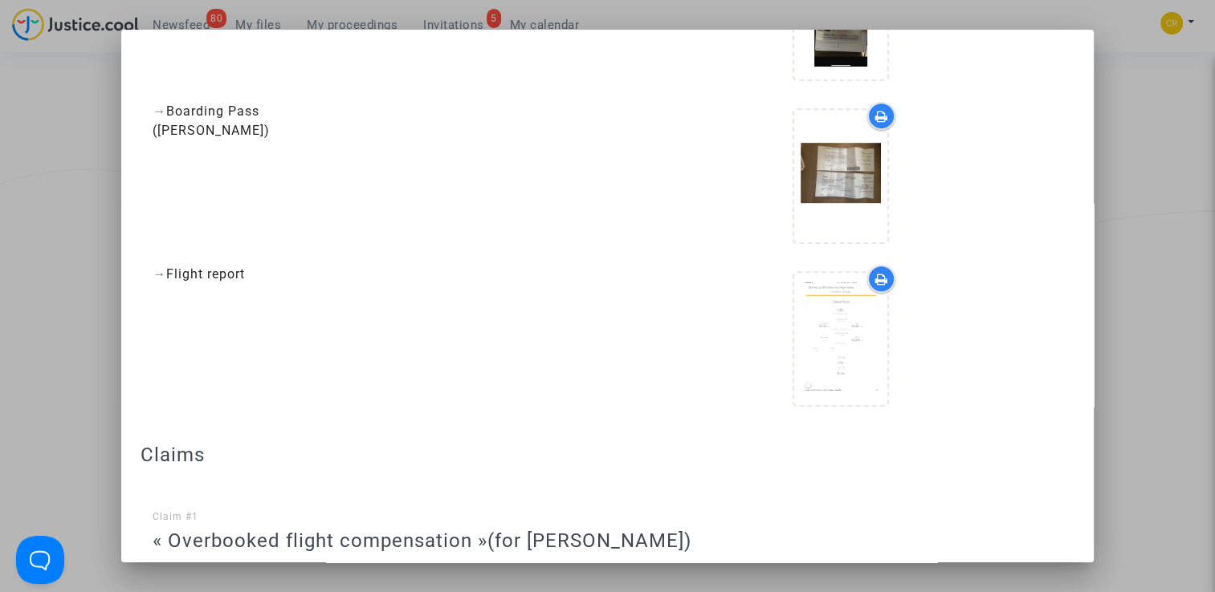
click at [986, 368] on div at bounding box center [840, 342] width 442 height 155
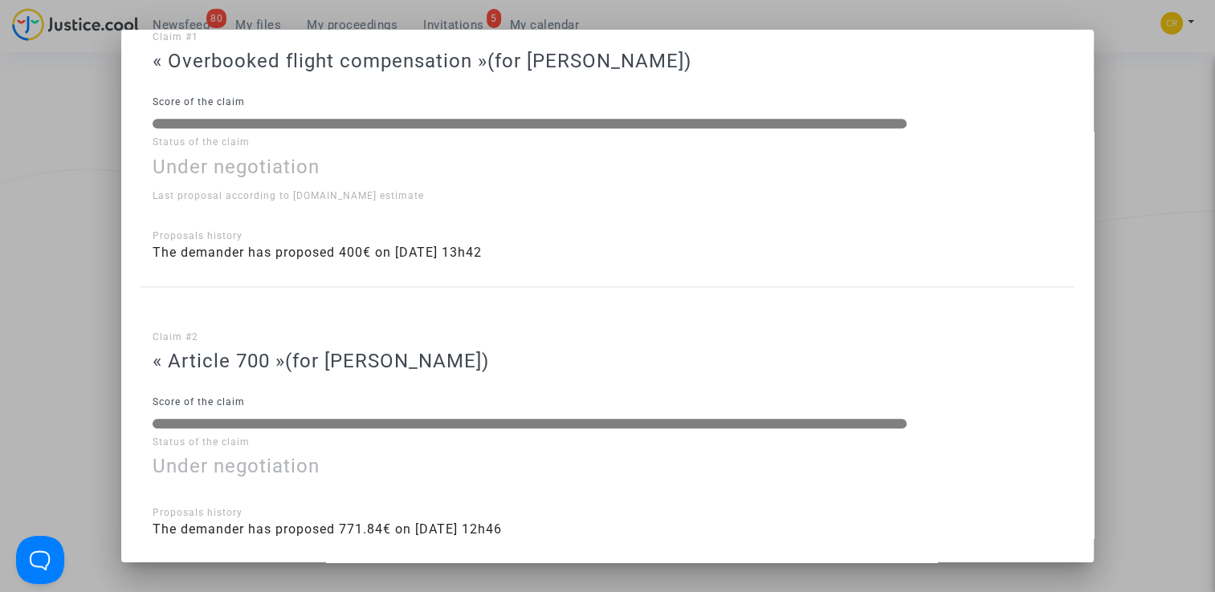
scroll to position [1328, 0]
click at [250, 117] on div at bounding box center [530, 122] width 754 height 10
click at [566, 331] on p "Claim #2" at bounding box center [607, 336] width 909 height 20
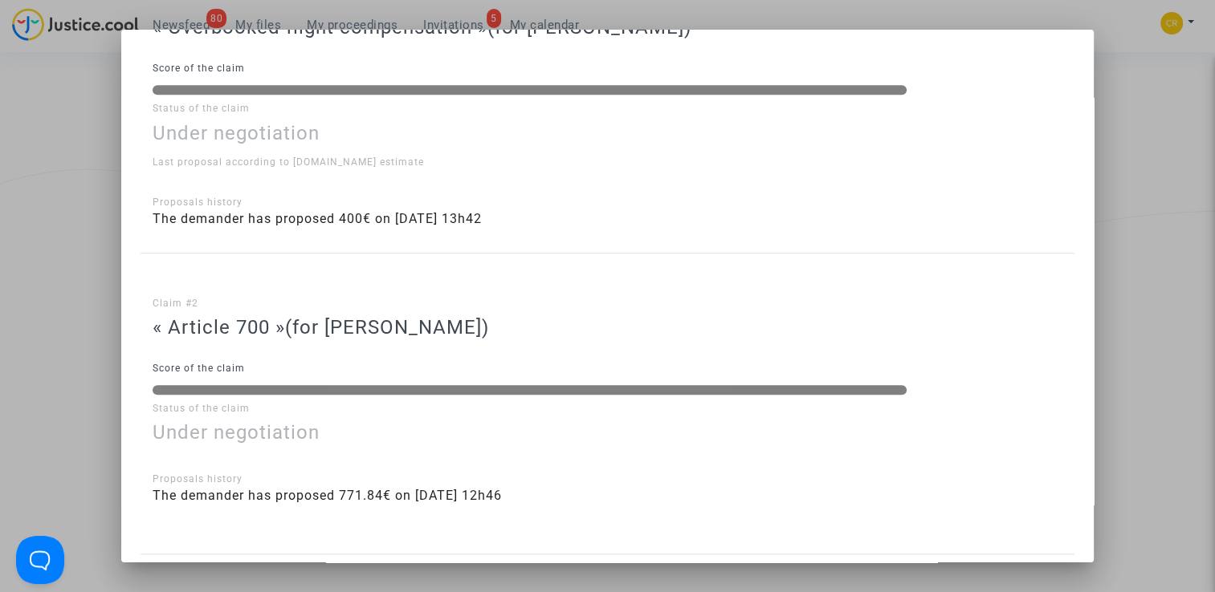
scroll to position [1390, 0]
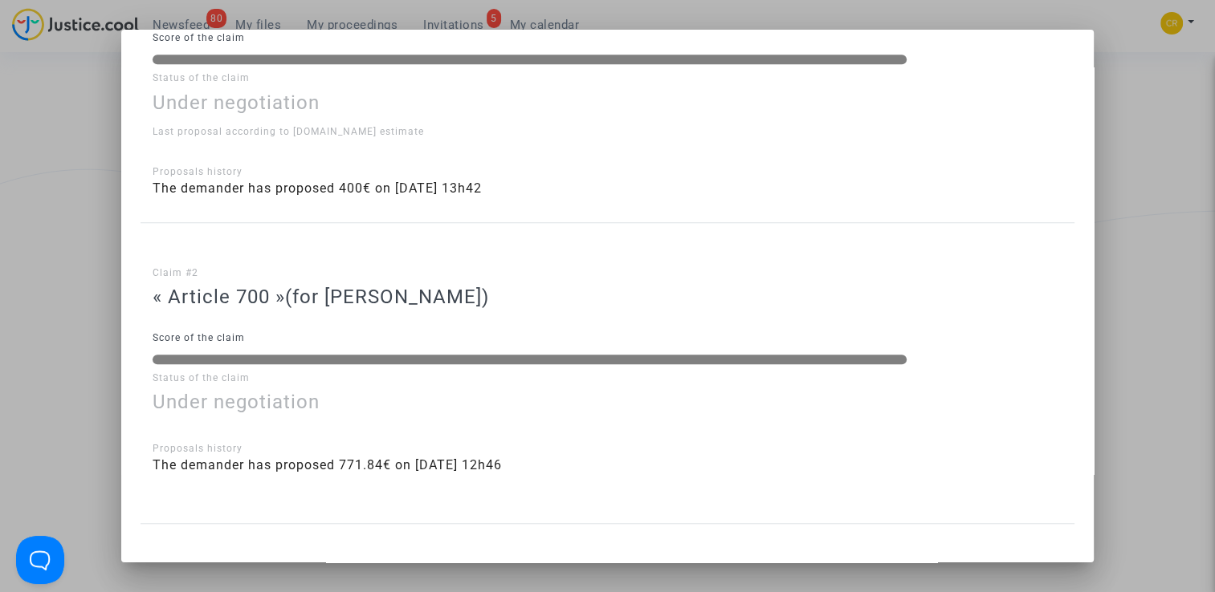
click at [489, 303] on span "(for Anouck Giscard D'Estaing)" at bounding box center [387, 297] width 204 height 22
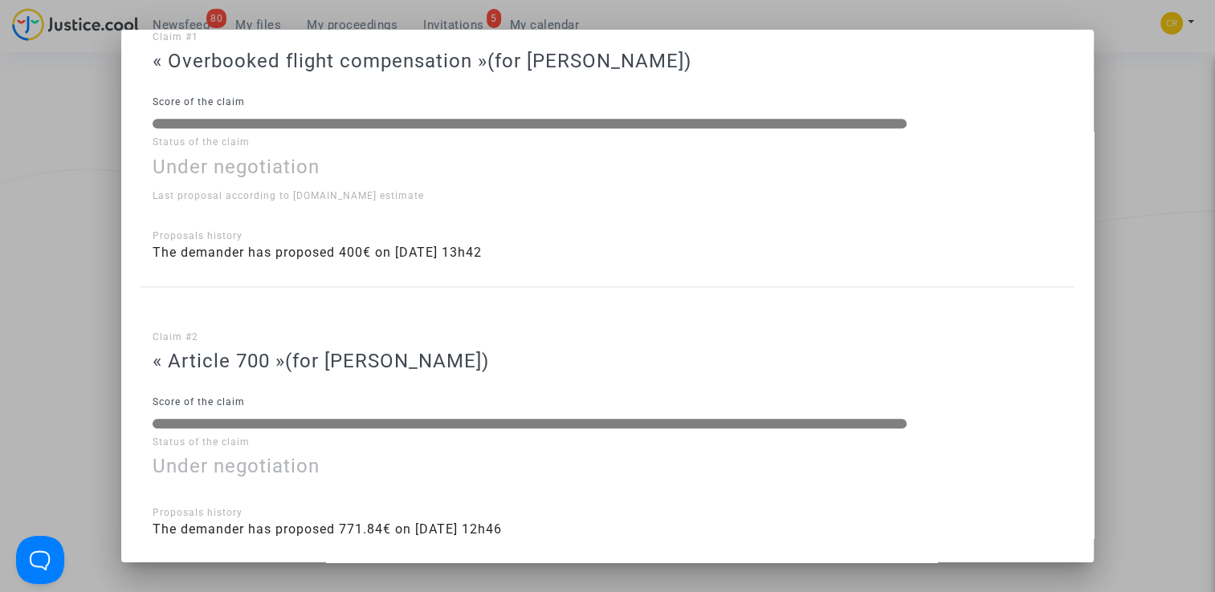
scroll to position [1358, 0]
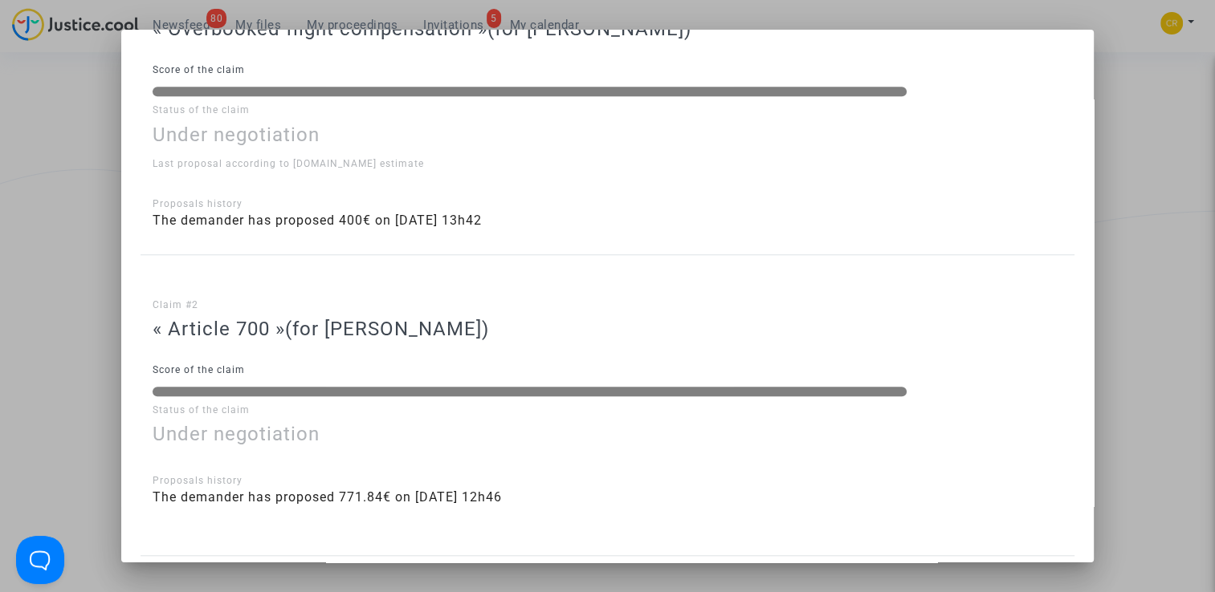
click at [554, 499] on li "The demander has proposed 771.84€ on 02/09/2025 - 12h46" at bounding box center [607, 497] width 909 height 19
click at [94, 379] on div at bounding box center [607, 296] width 1215 height 592
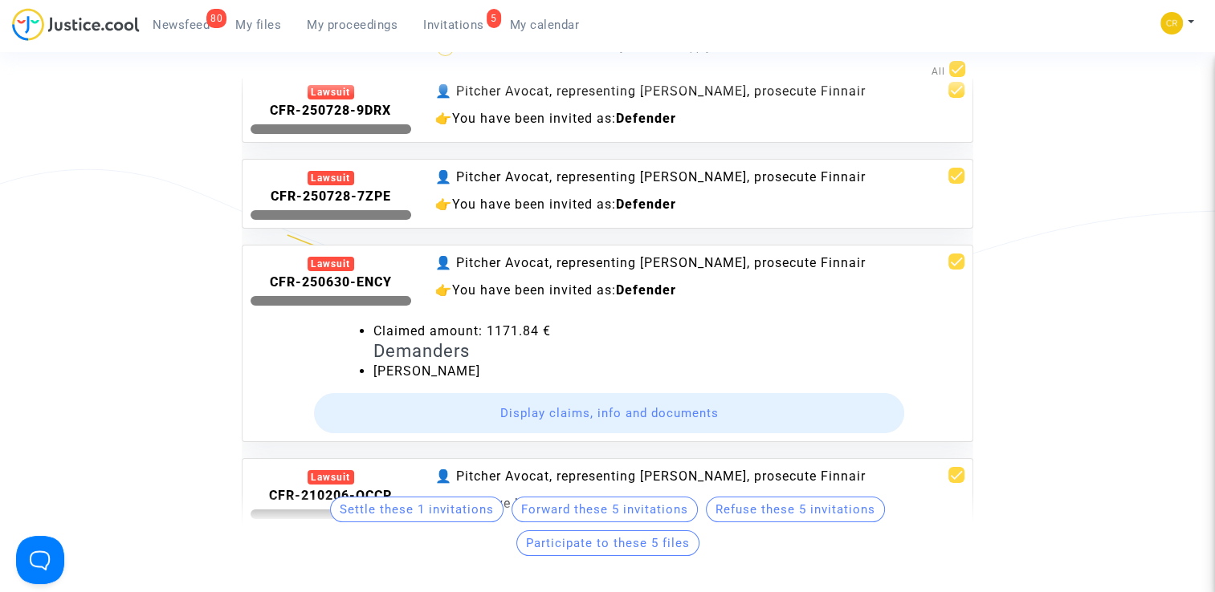
click at [627, 422] on button "Display claims, info and documents" at bounding box center [609, 413] width 591 height 40
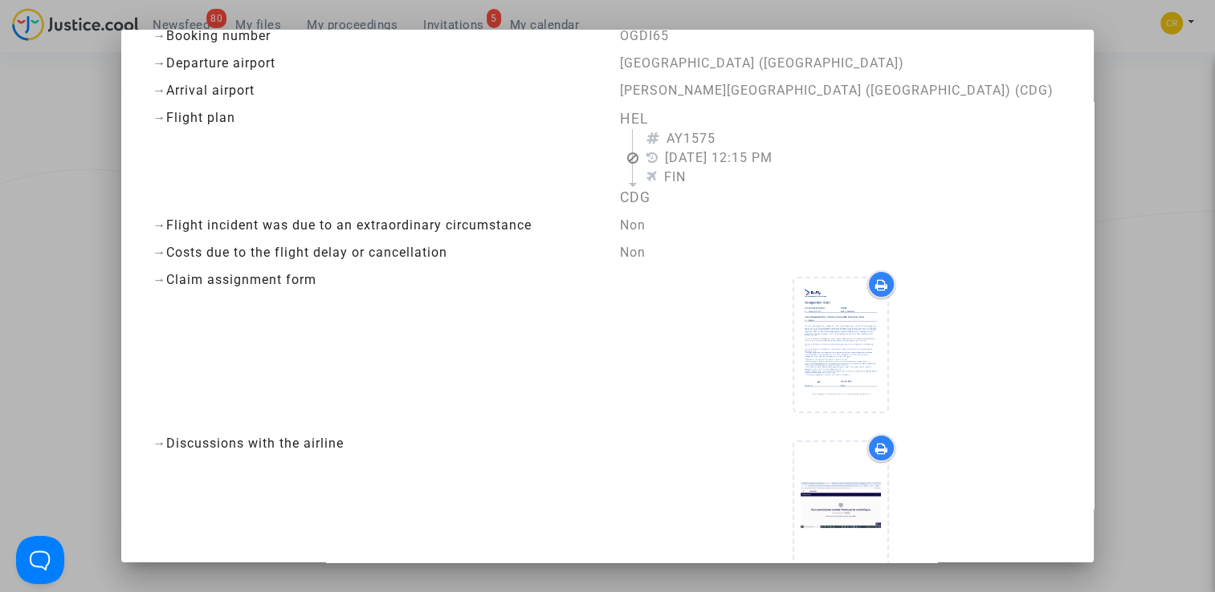
scroll to position [0, 0]
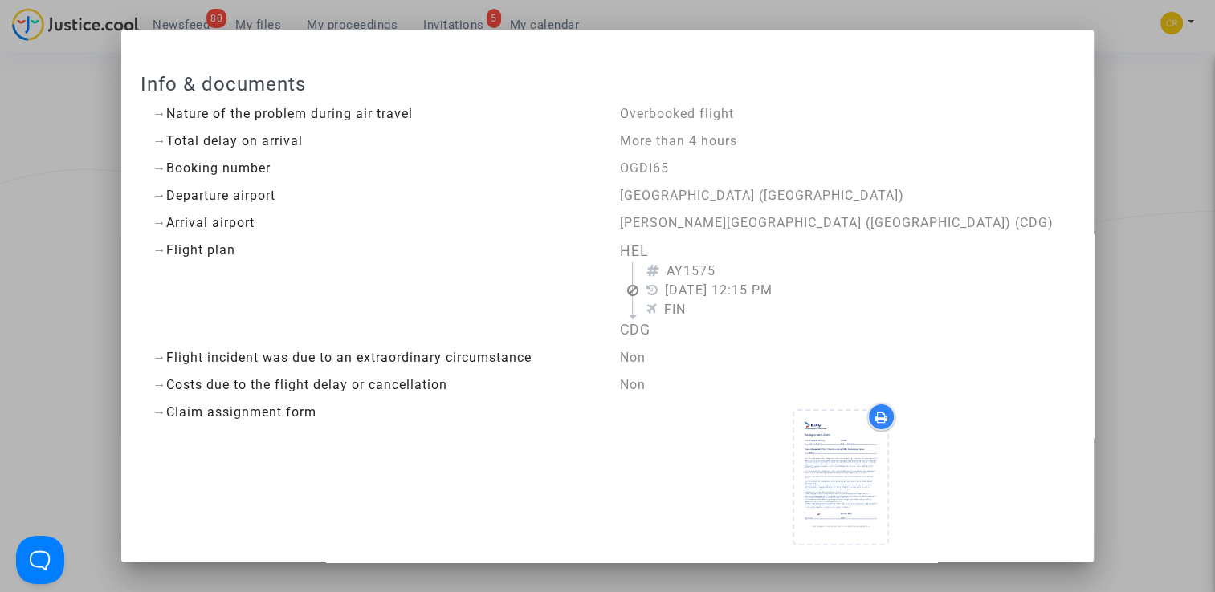
click at [1133, 271] on div at bounding box center [607, 296] width 1215 height 592
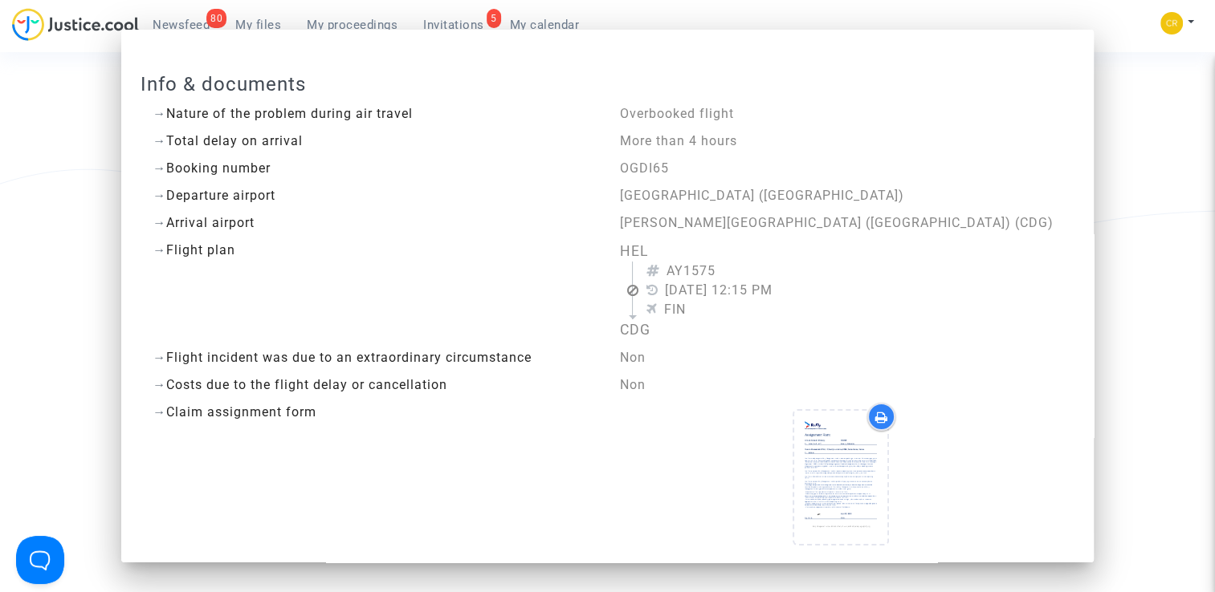
scroll to position [193, 0]
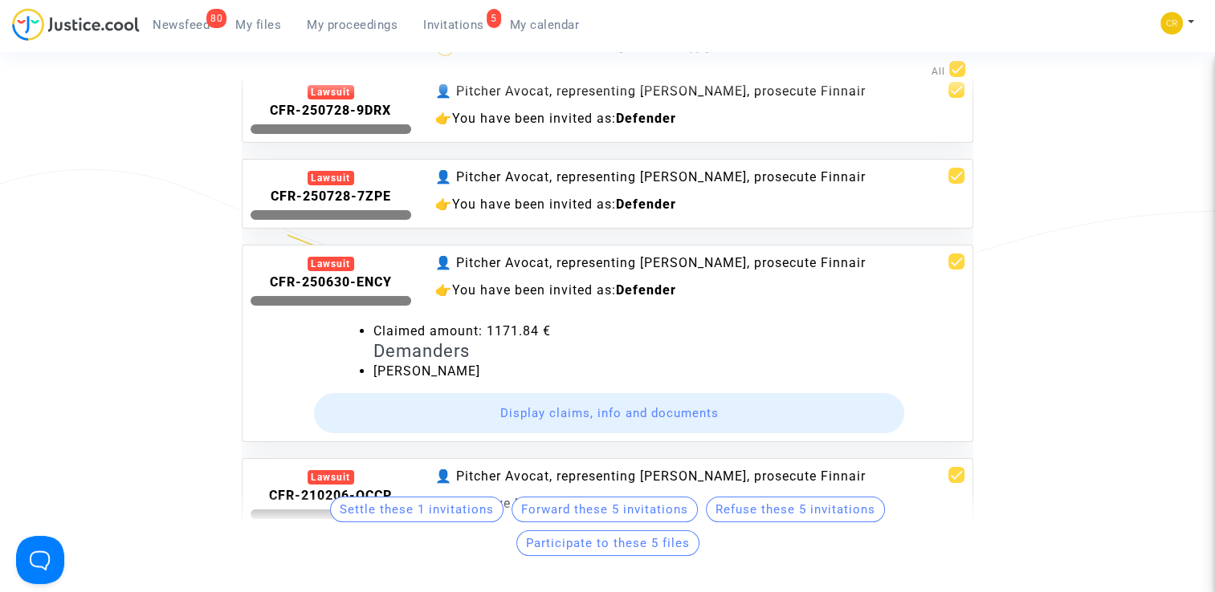
click at [307, 263] on div "Lawsuit" at bounding box center [330, 264] width 47 height 14
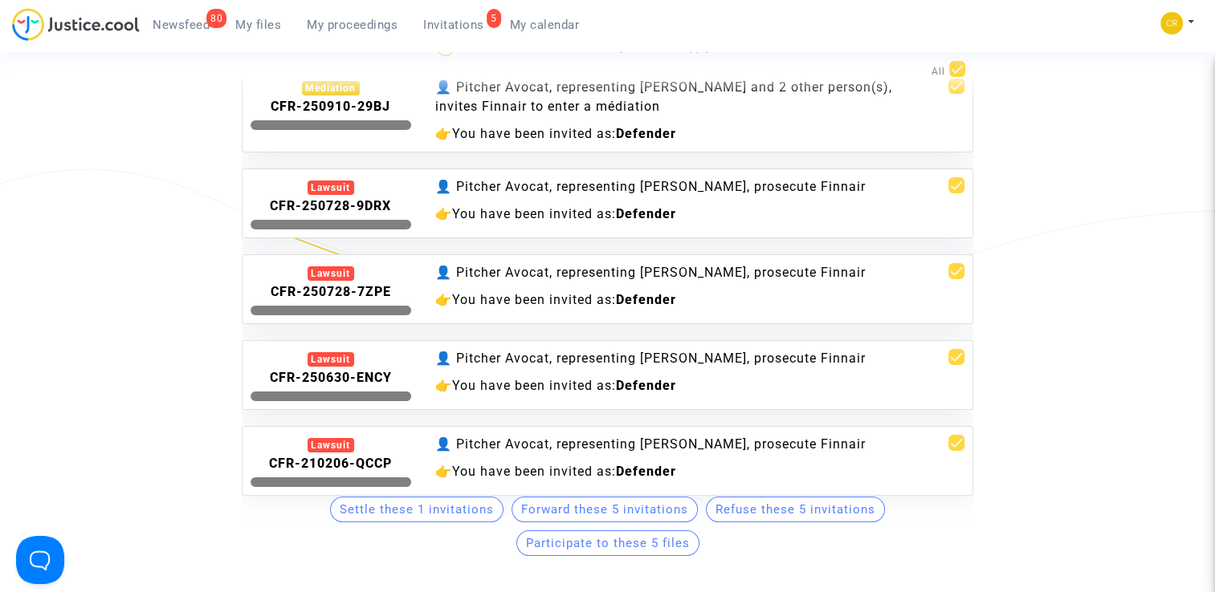
click at [1114, 352] on invitations-list "Pending invitations You will find here pending invitations sent to: cr.internal…" at bounding box center [607, 226] width 1093 height 653
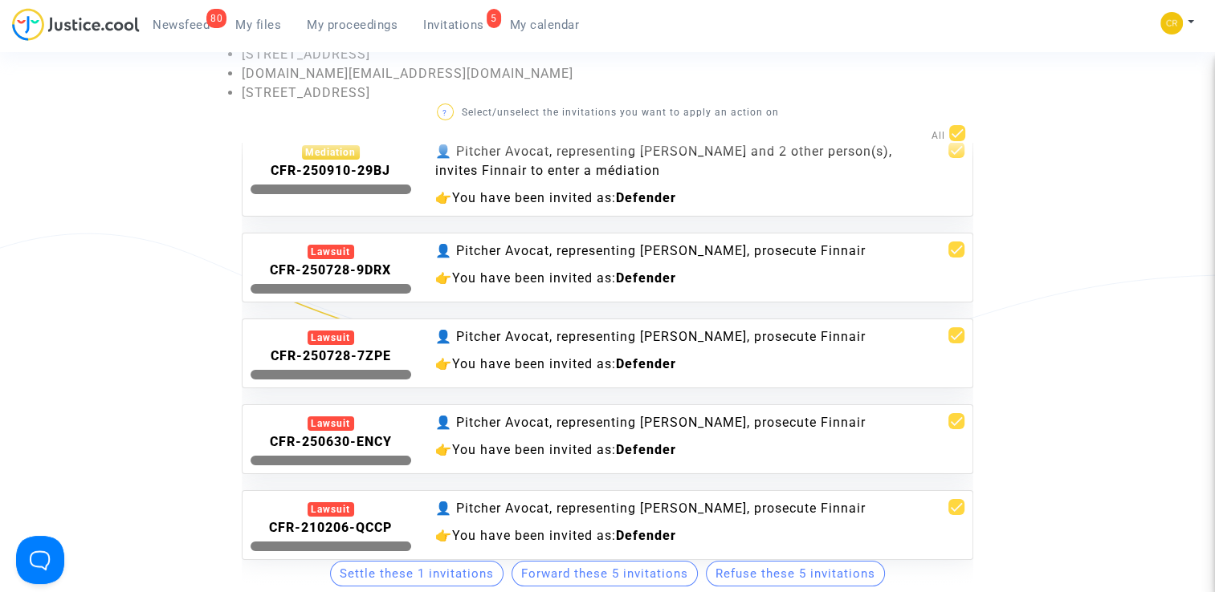
scroll to position [96, 0]
